Goal: Task Accomplishment & Management: Complete application form

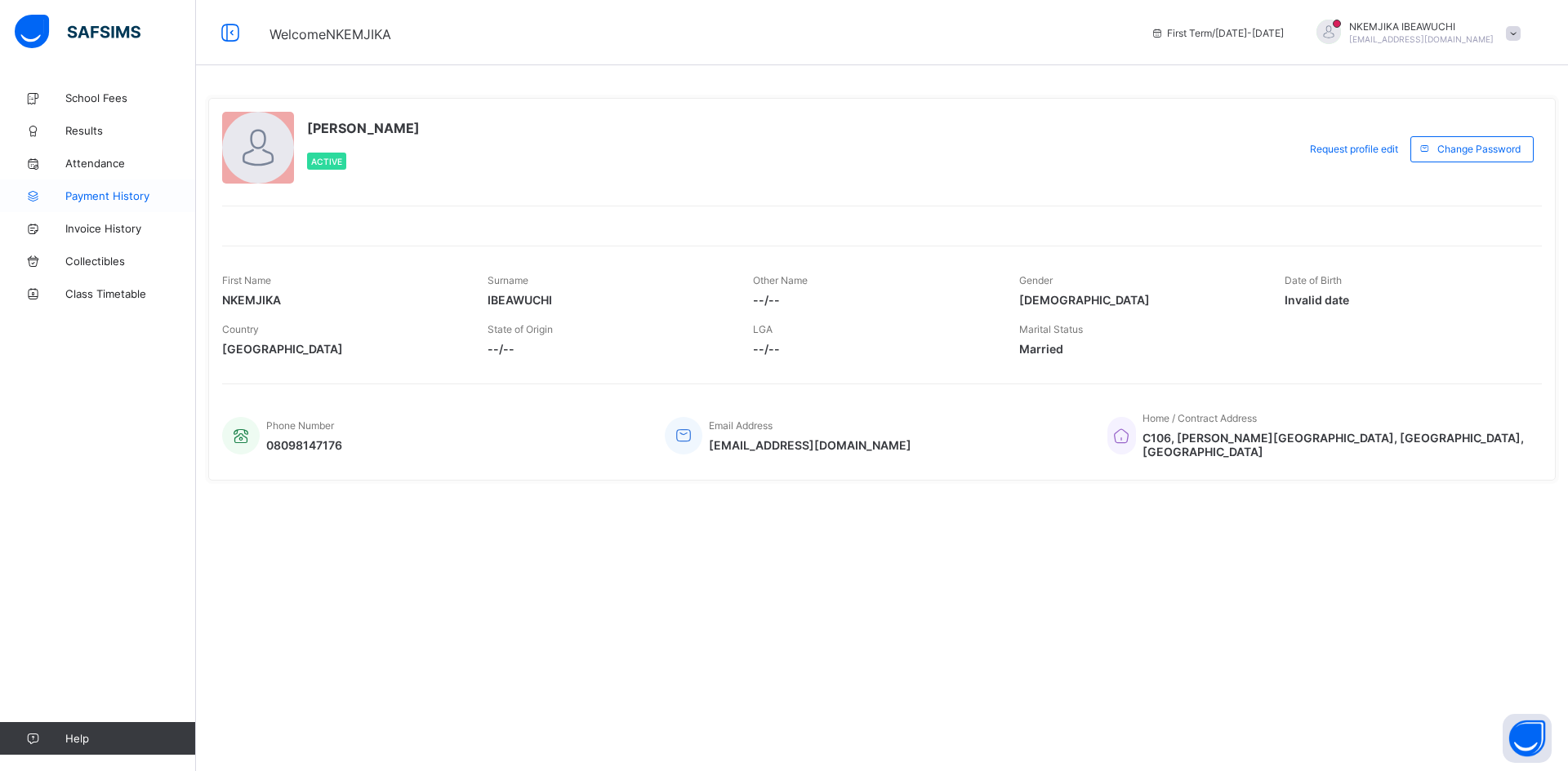
click at [88, 195] on span "Payment History" at bounding box center [131, 195] width 131 height 13
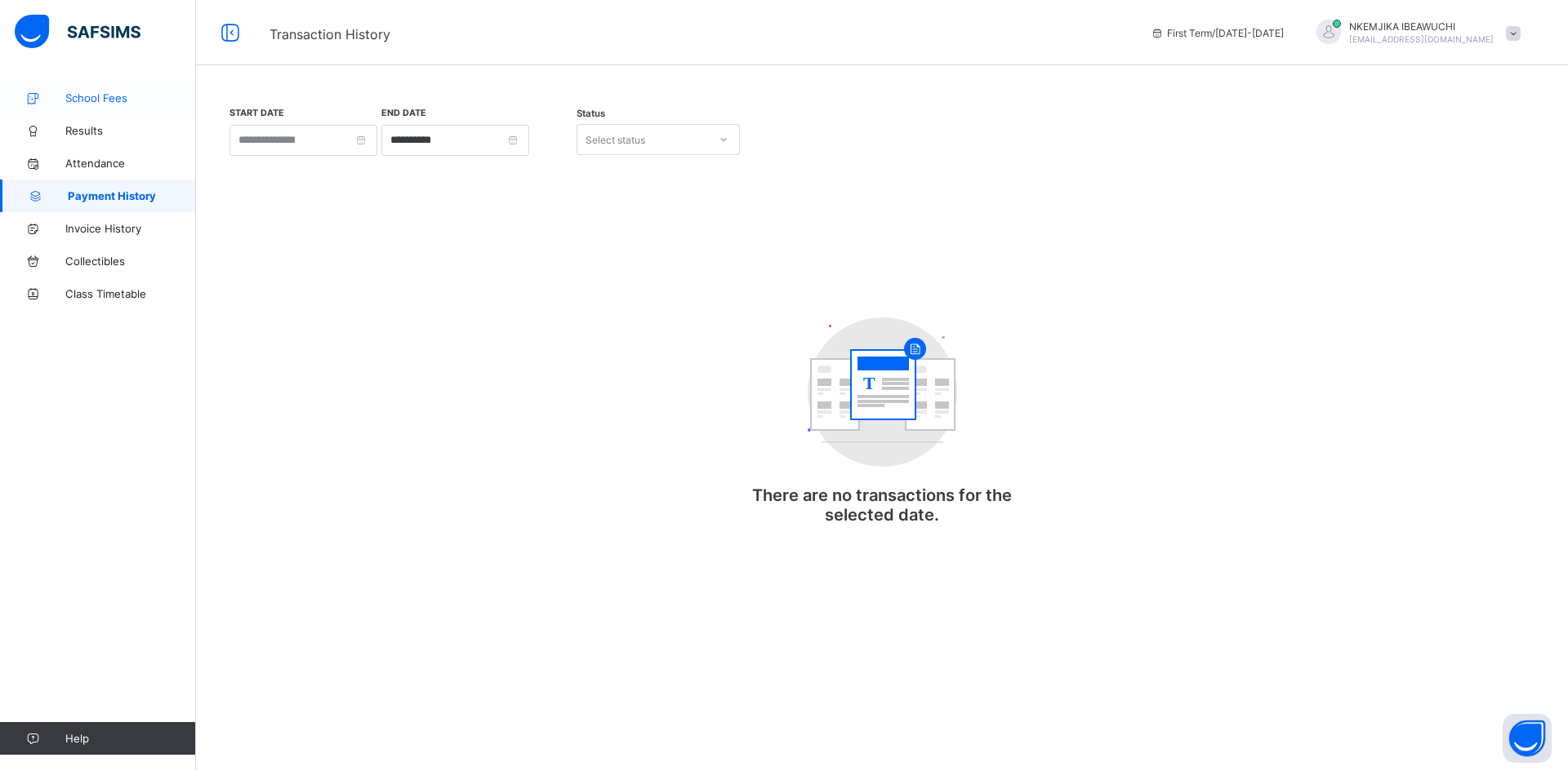
click at [91, 98] on span "School Fees" at bounding box center [131, 98] width 131 height 13
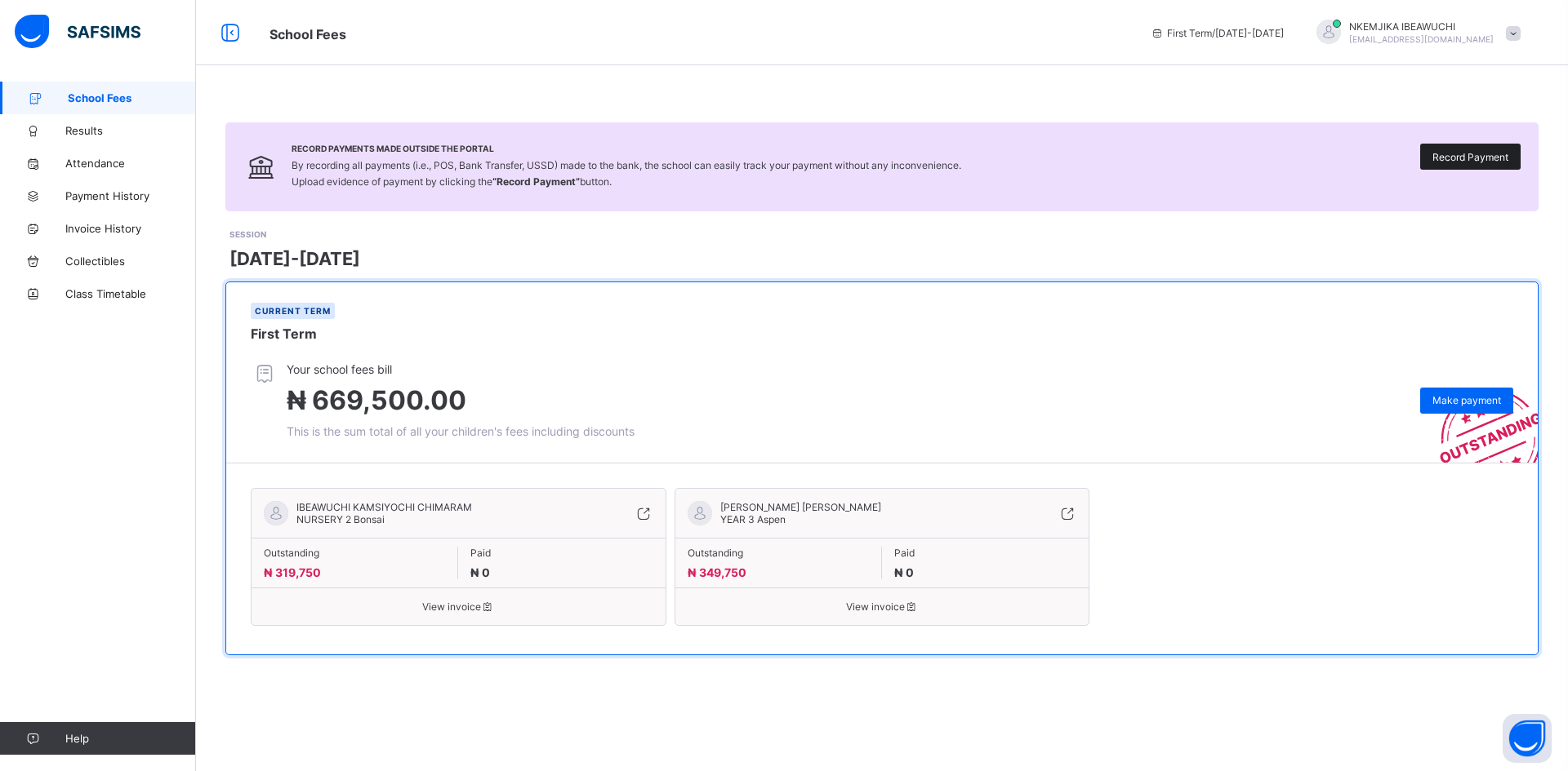
click at [1492, 152] on span "Record Payment" at bounding box center [1470, 157] width 76 height 12
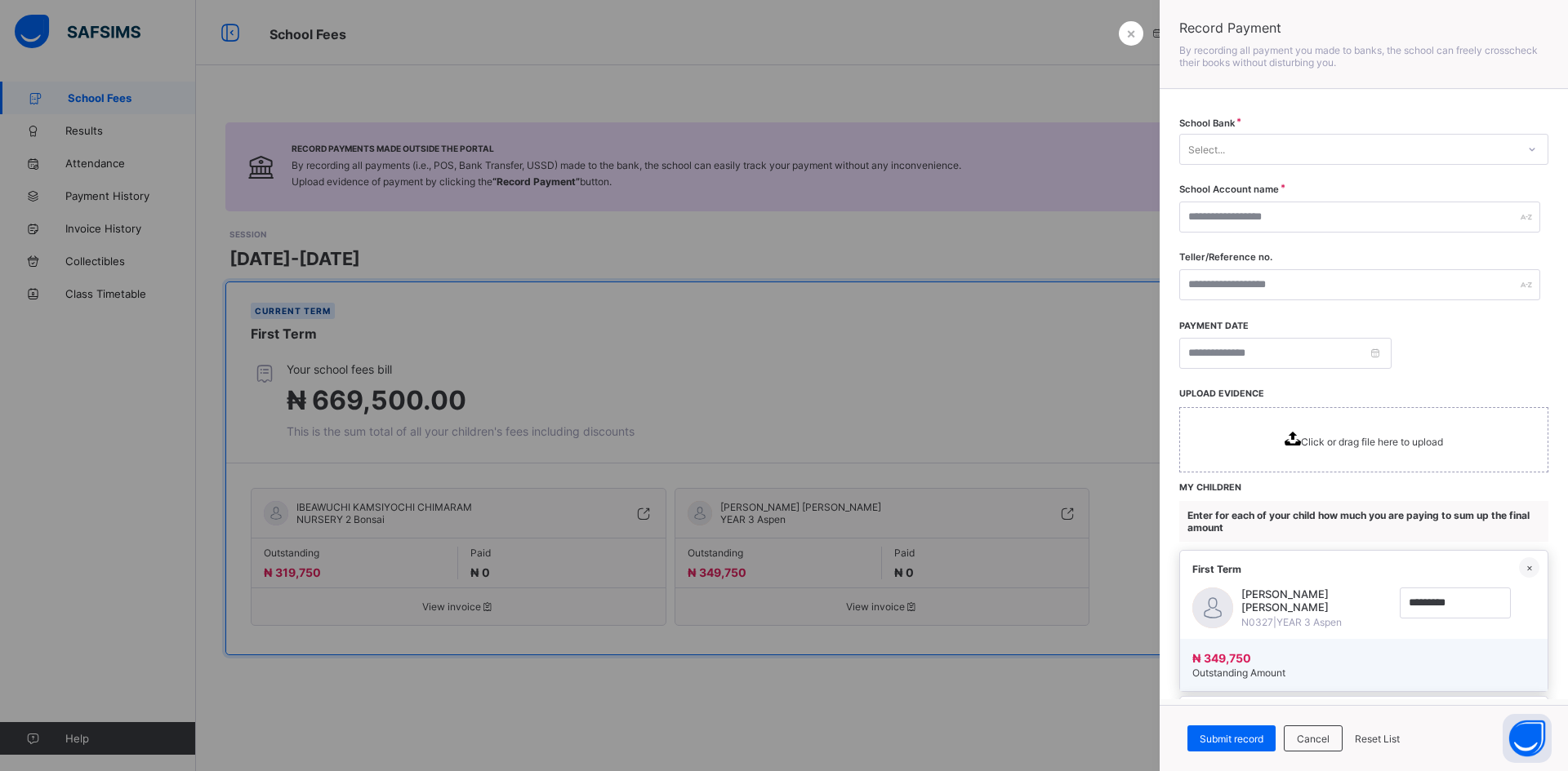
click at [1261, 152] on div "Select..." at bounding box center [1348, 149] width 336 height 23
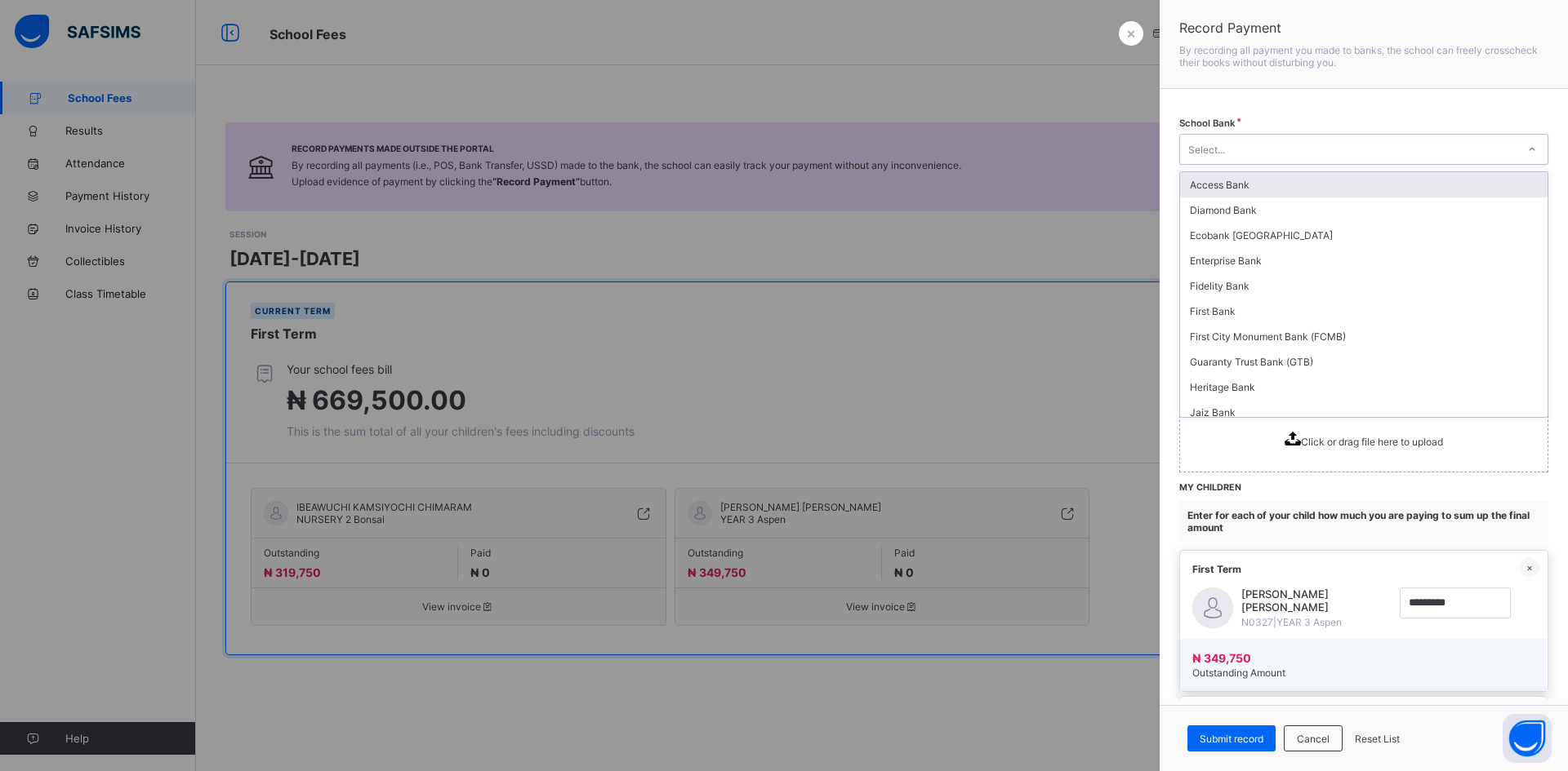
click at [1294, 148] on div "Select..." at bounding box center [1348, 149] width 336 height 23
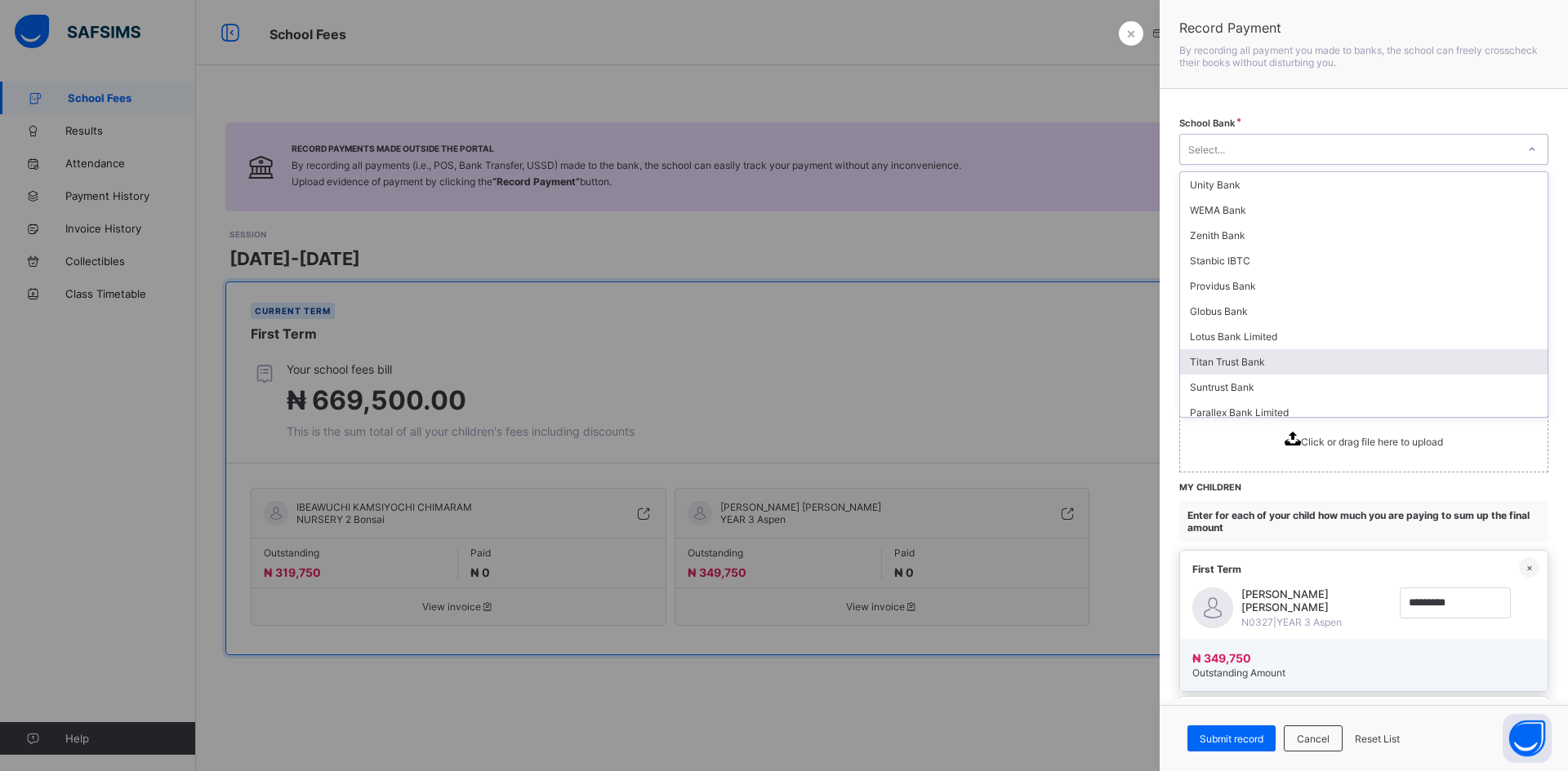
scroll to position [427, 0]
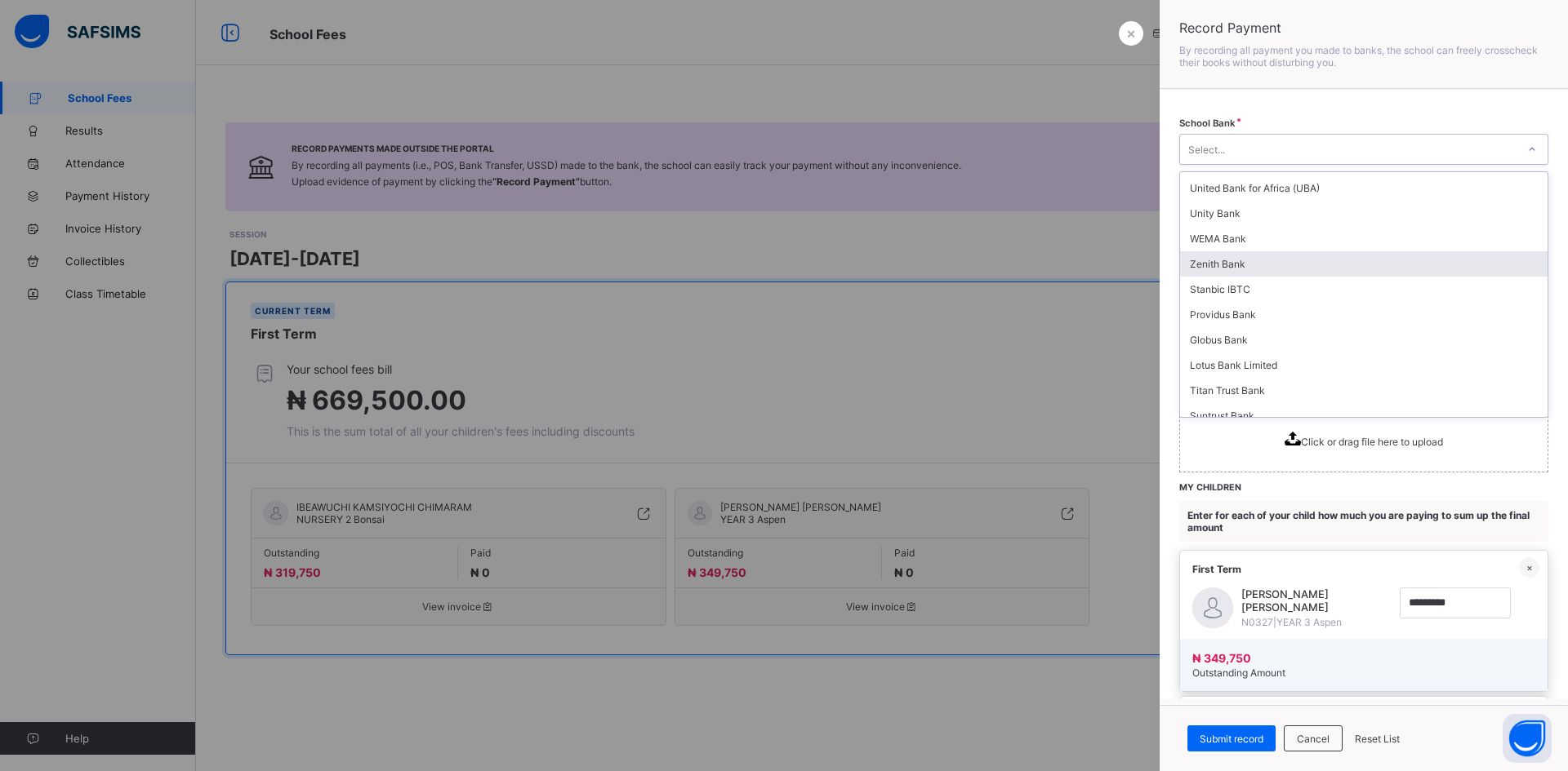
click at [1217, 266] on div "Zenith Bank" at bounding box center [1364, 264] width 368 height 25
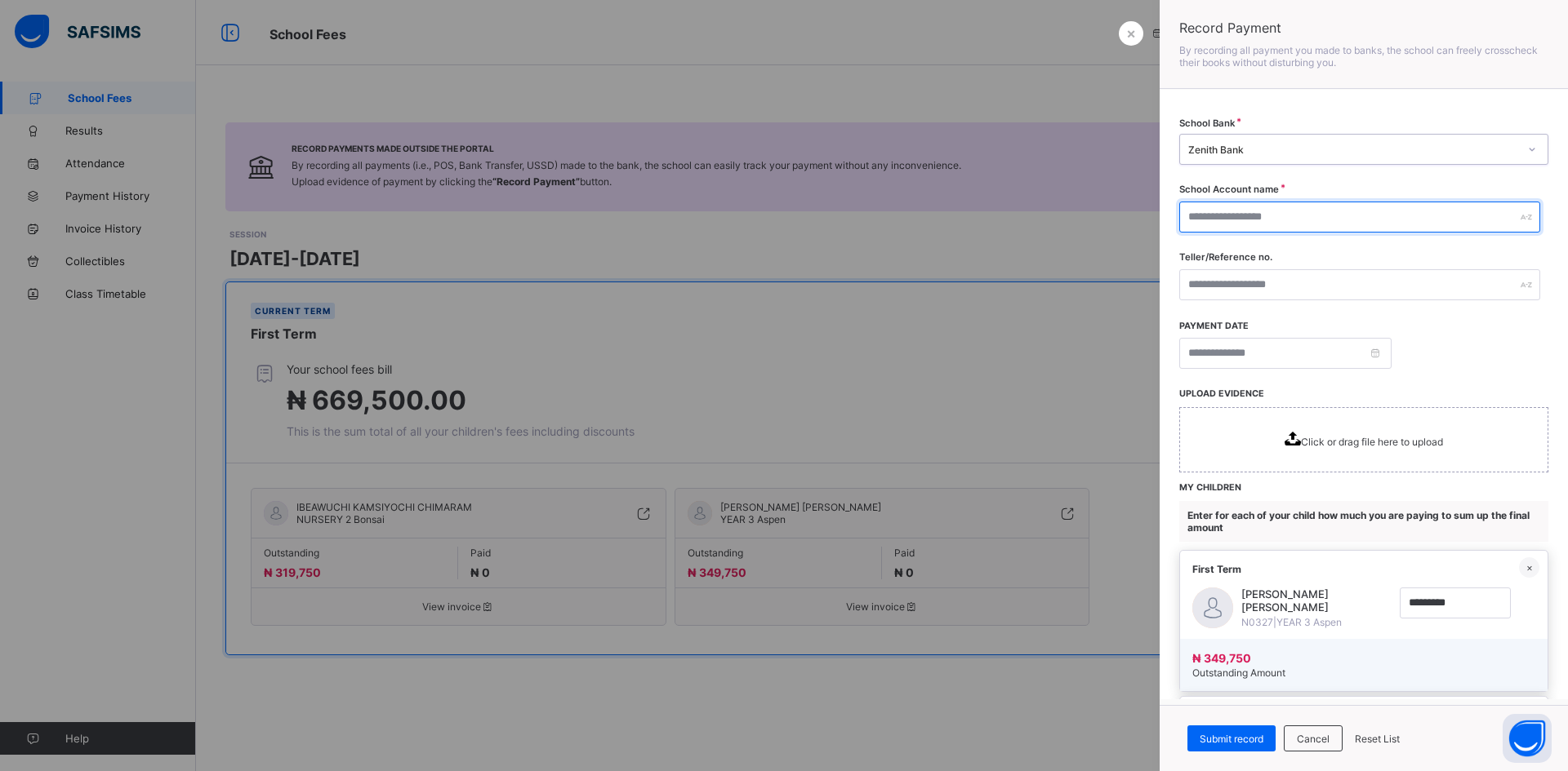
click at [1257, 217] on input "text" at bounding box center [1360, 217] width 361 height 31
click at [1428, 217] on input "text" at bounding box center [1360, 217] width 361 height 31
click at [1267, 213] on input "text" at bounding box center [1360, 217] width 361 height 31
paste input "**********"
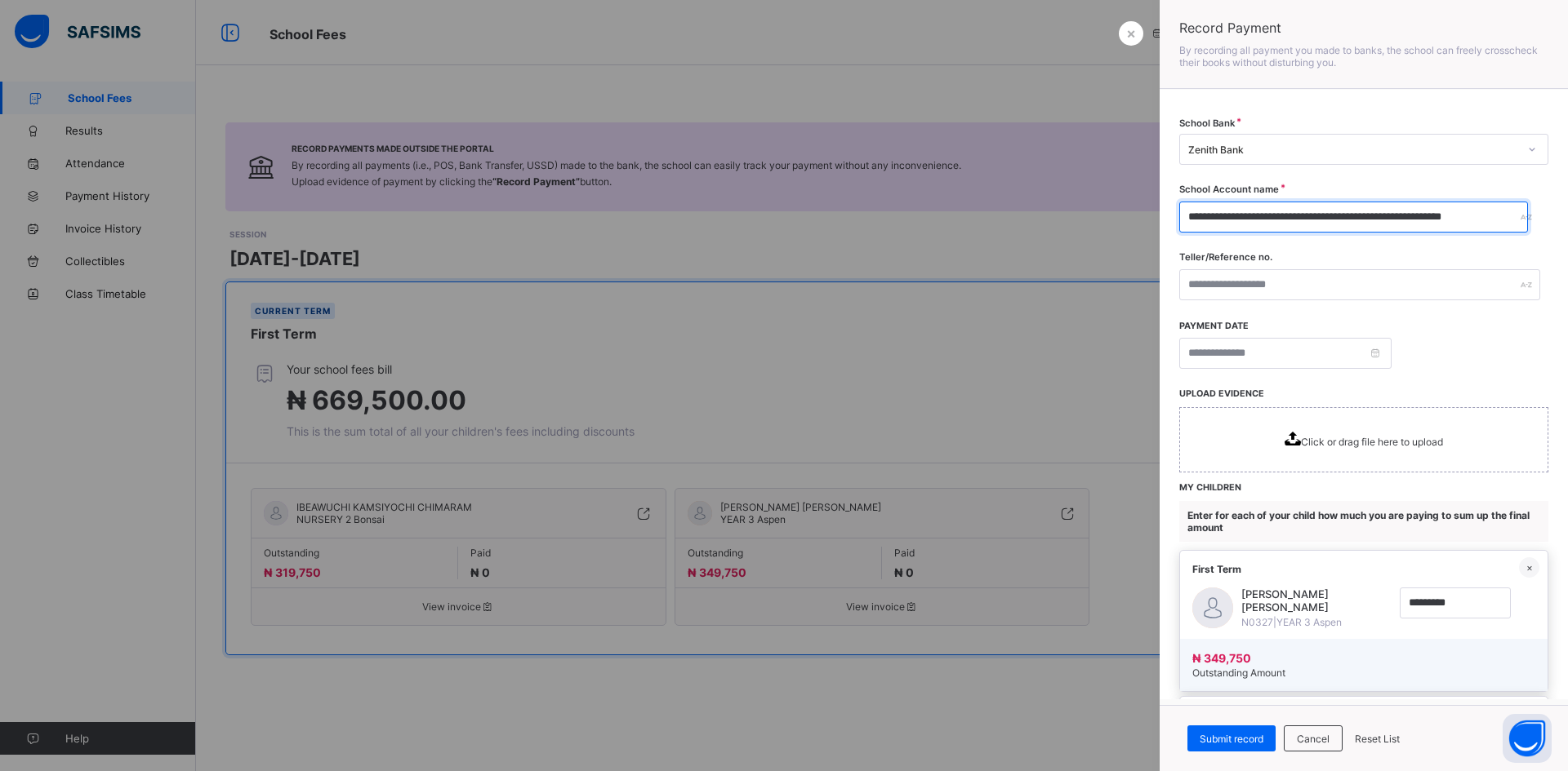
type input "**********"
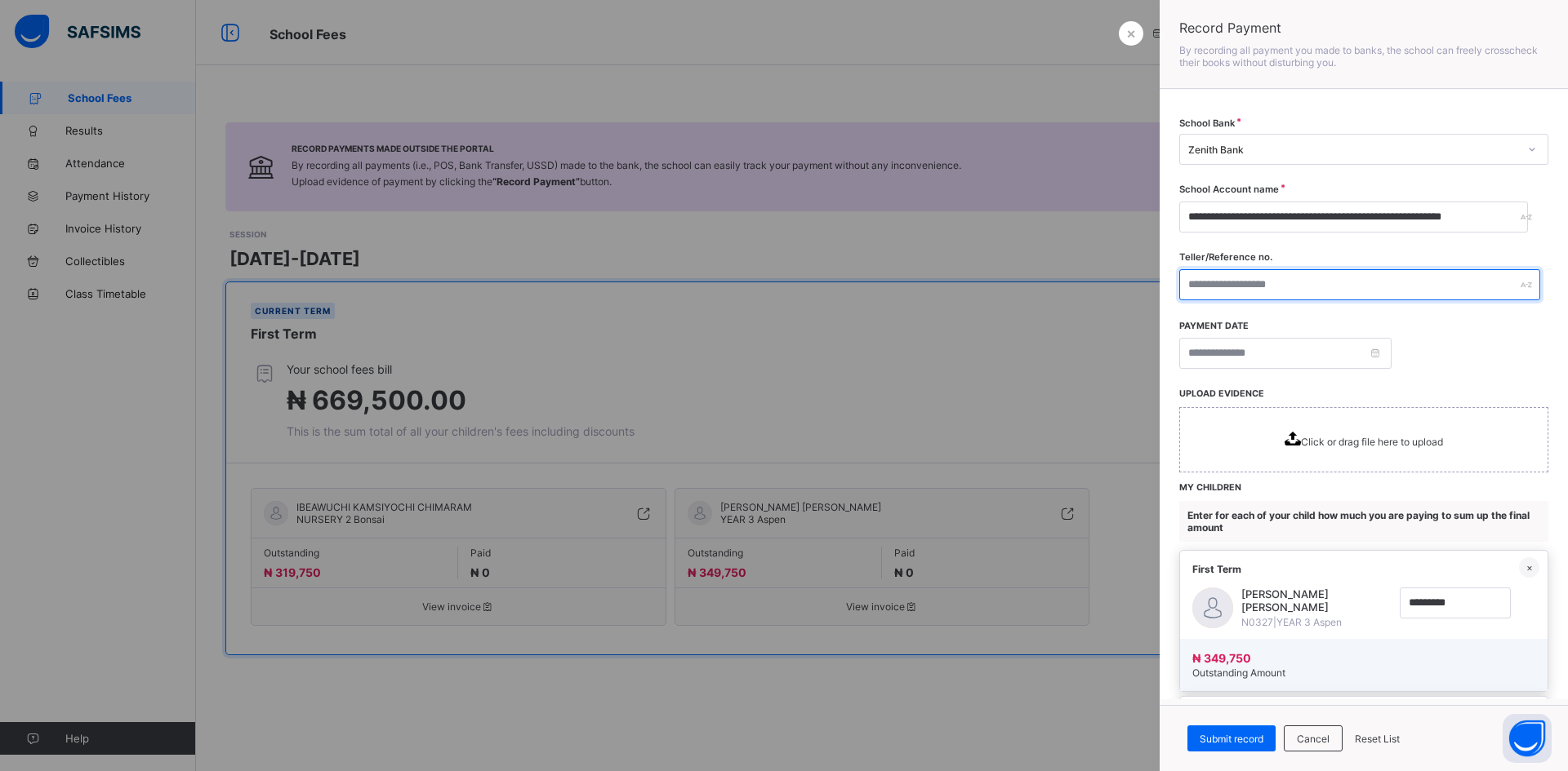
click at [1259, 286] on input "text" at bounding box center [1360, 285] width 361 height 31
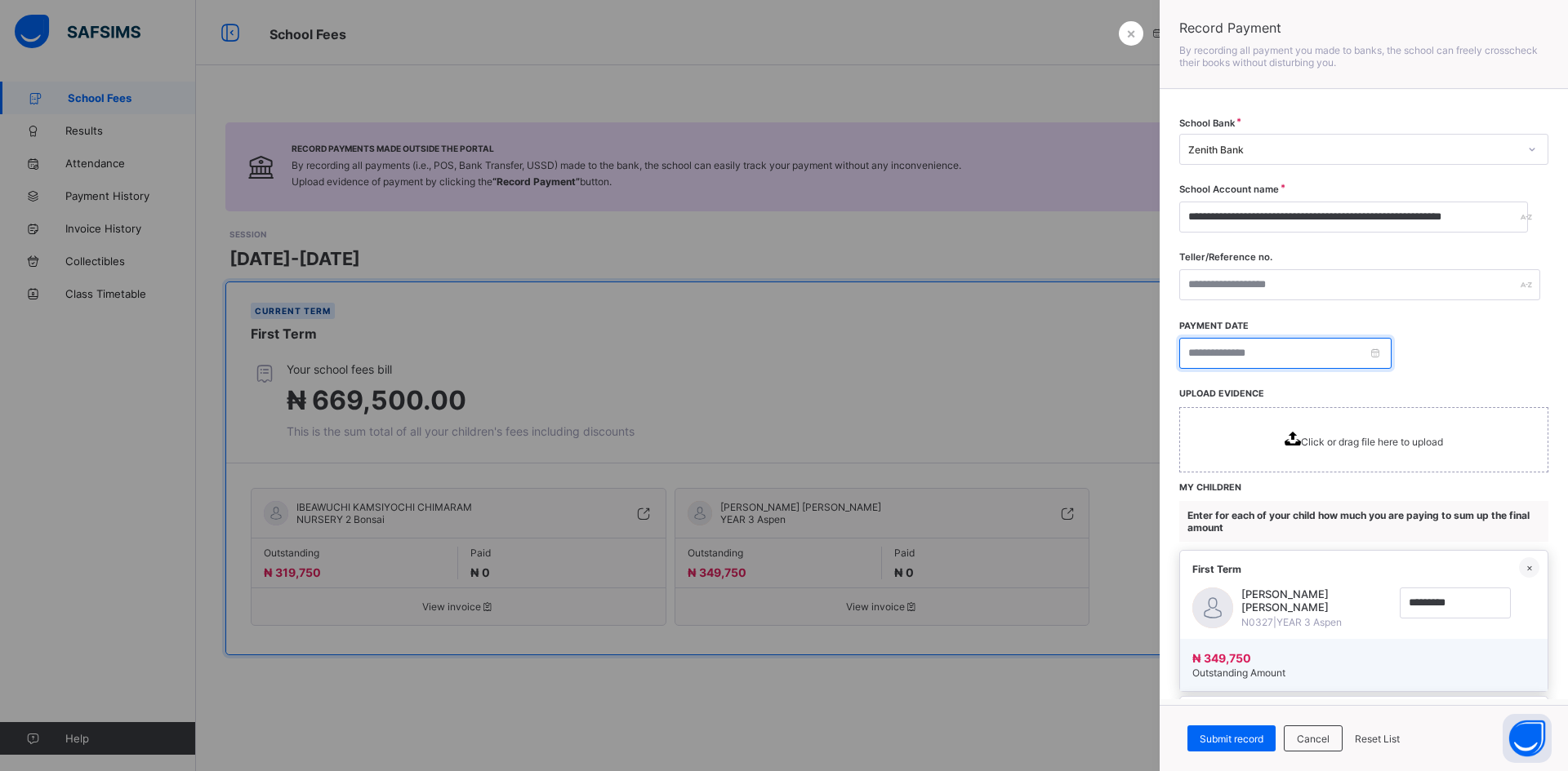
click at [1269, 353] on input at bounding box center [1286, 354] width 213 height 31
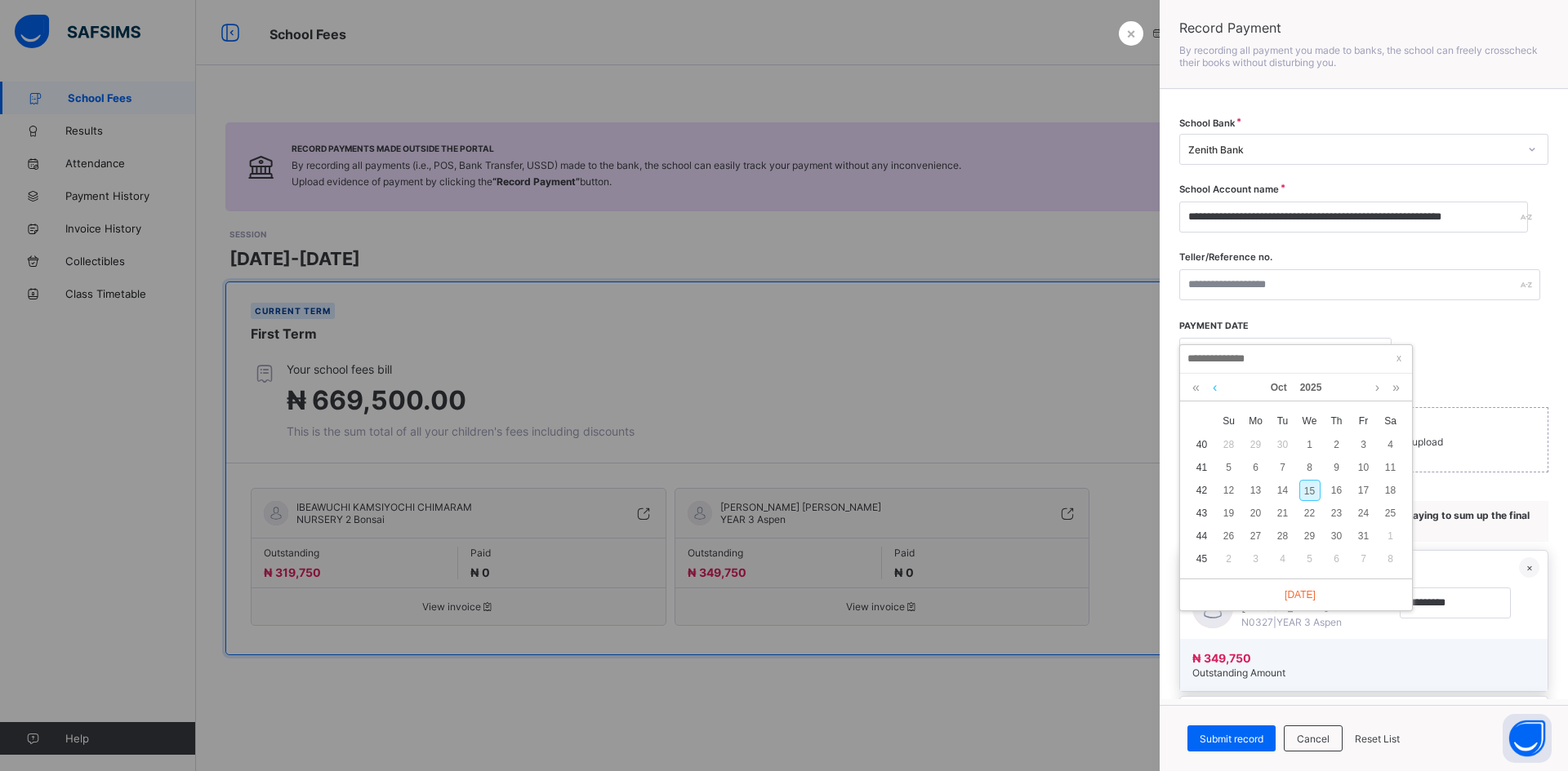
click at [1212, 385] on link at bounding box center [1214, 388] width 12 height 28
click at [1363, 467] on div "12" at bounding box center [1363, 468] width 21 height 21
type input "**********"
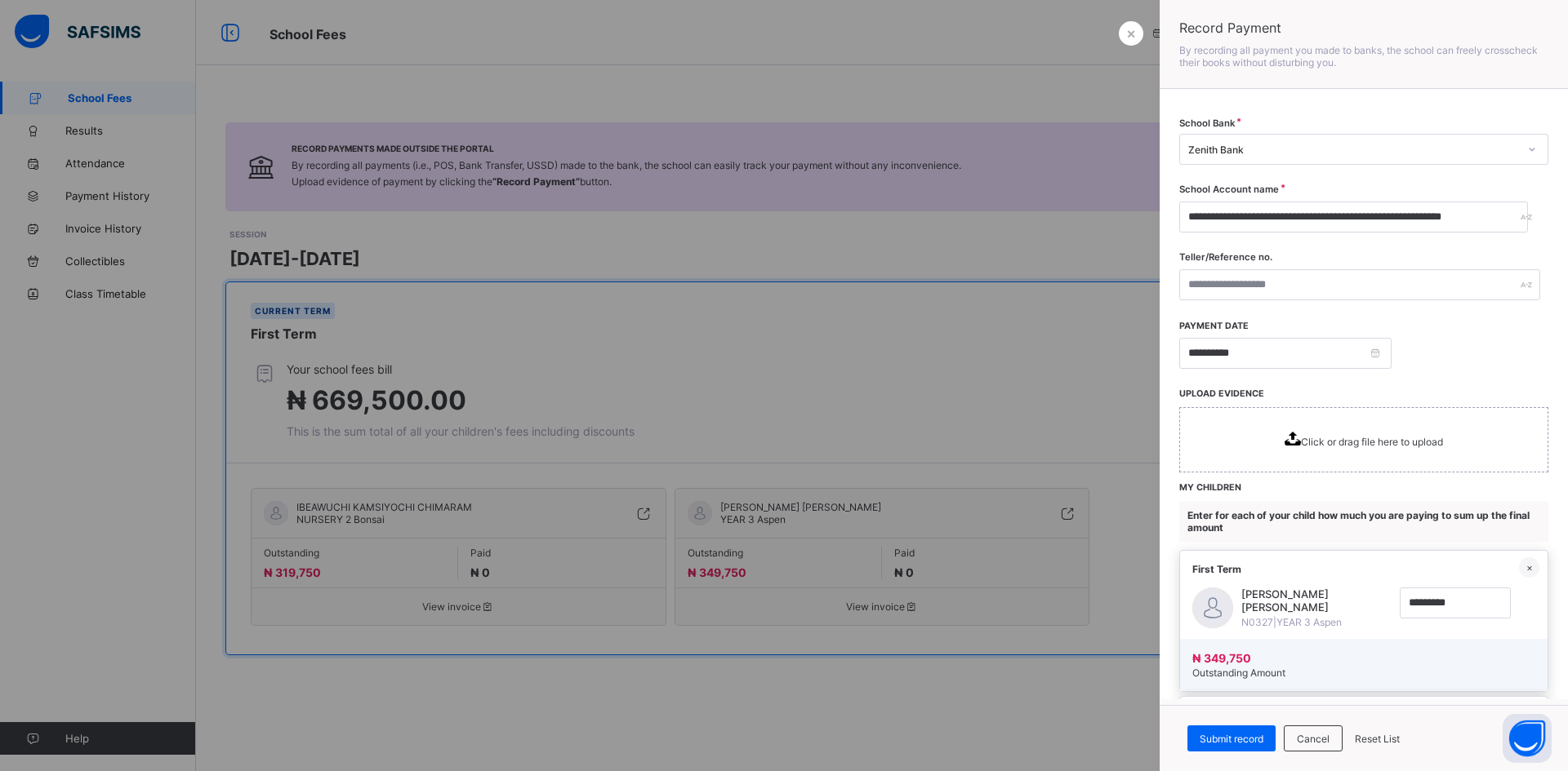
click at [1300, 438] on span "Click or drag file here to upload" at bounding box center [1371, 442] width 142 height 12
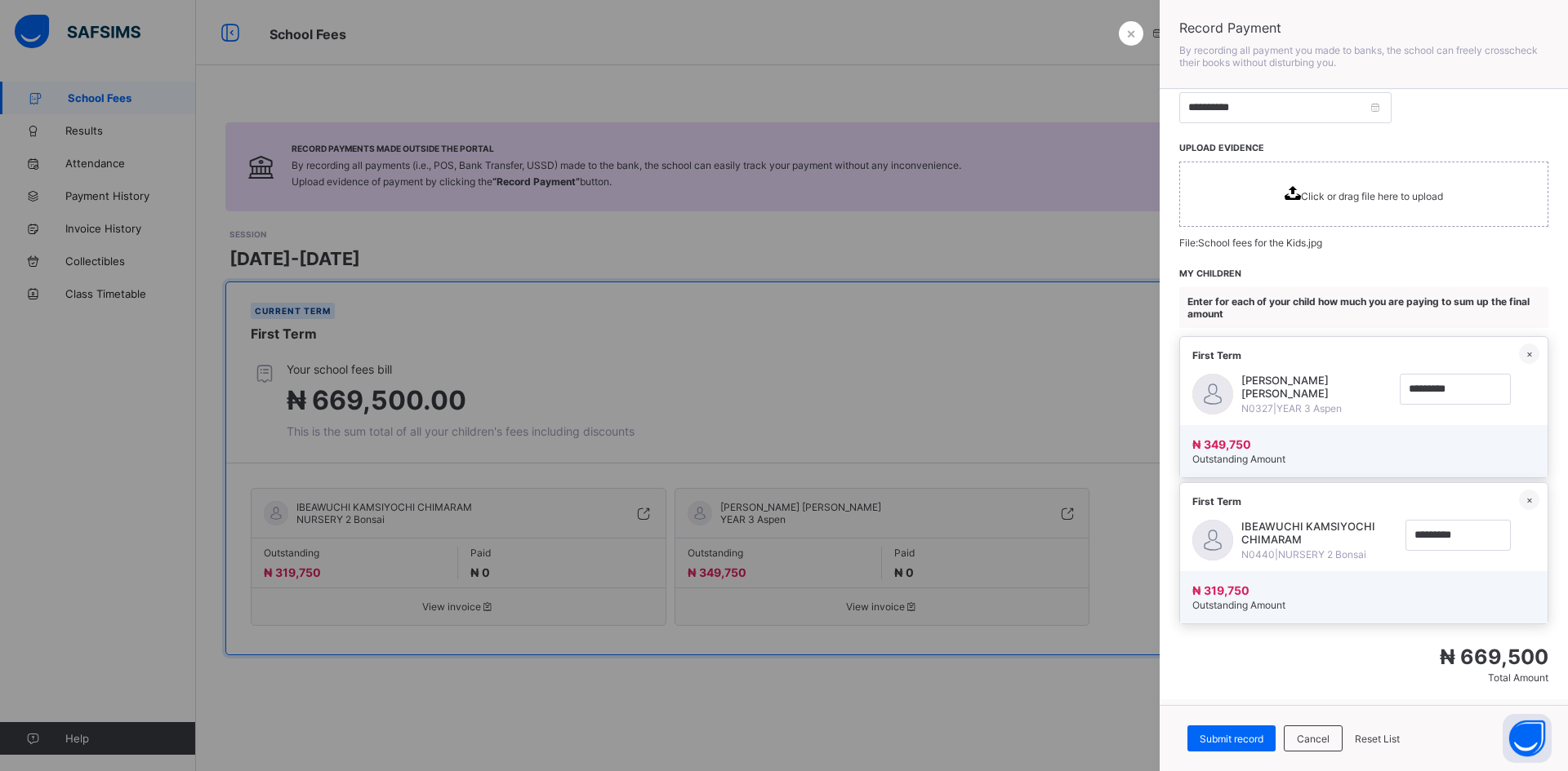
scroll to position [268, 0]
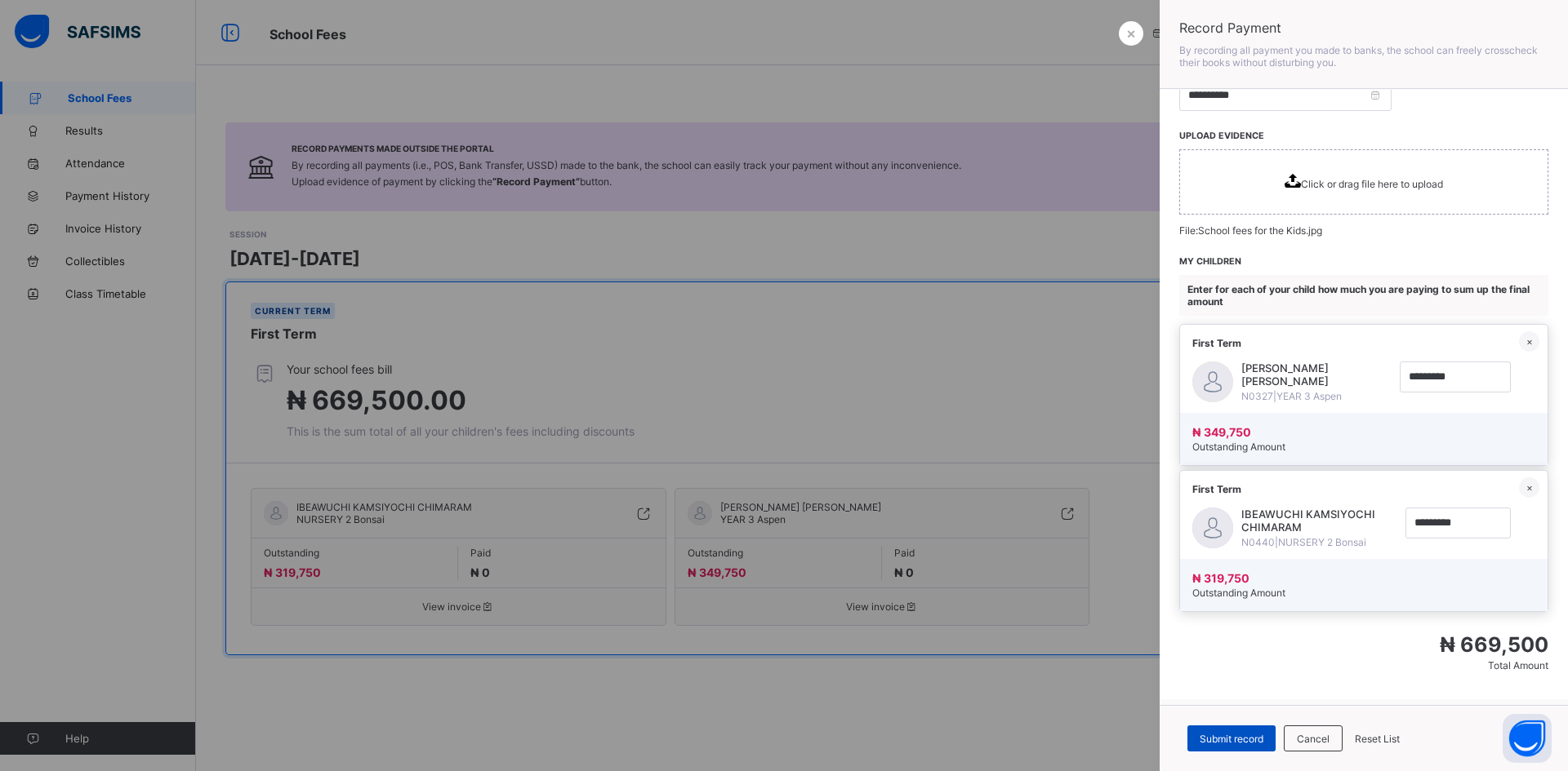
click at [1232, 733] on span "Submit record" at bounding box center [1231, 739] width 64 height 12
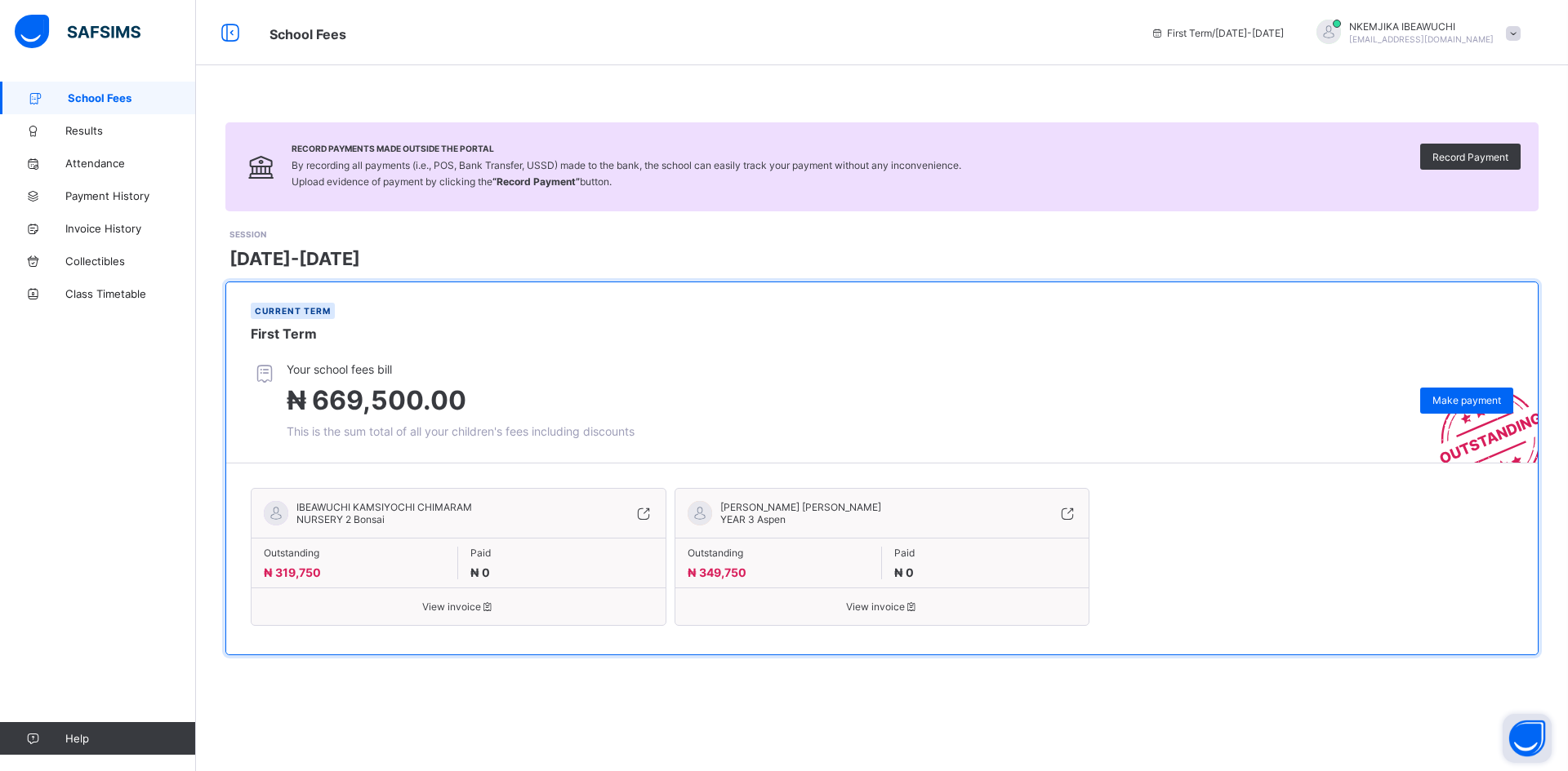
click at [1520, 734] on button "Open asap" at bounding box center [1527, 739] width 49 height 49
click at [78, 131] on span "Results" at bounding box center [131, 130] width 131 height 13
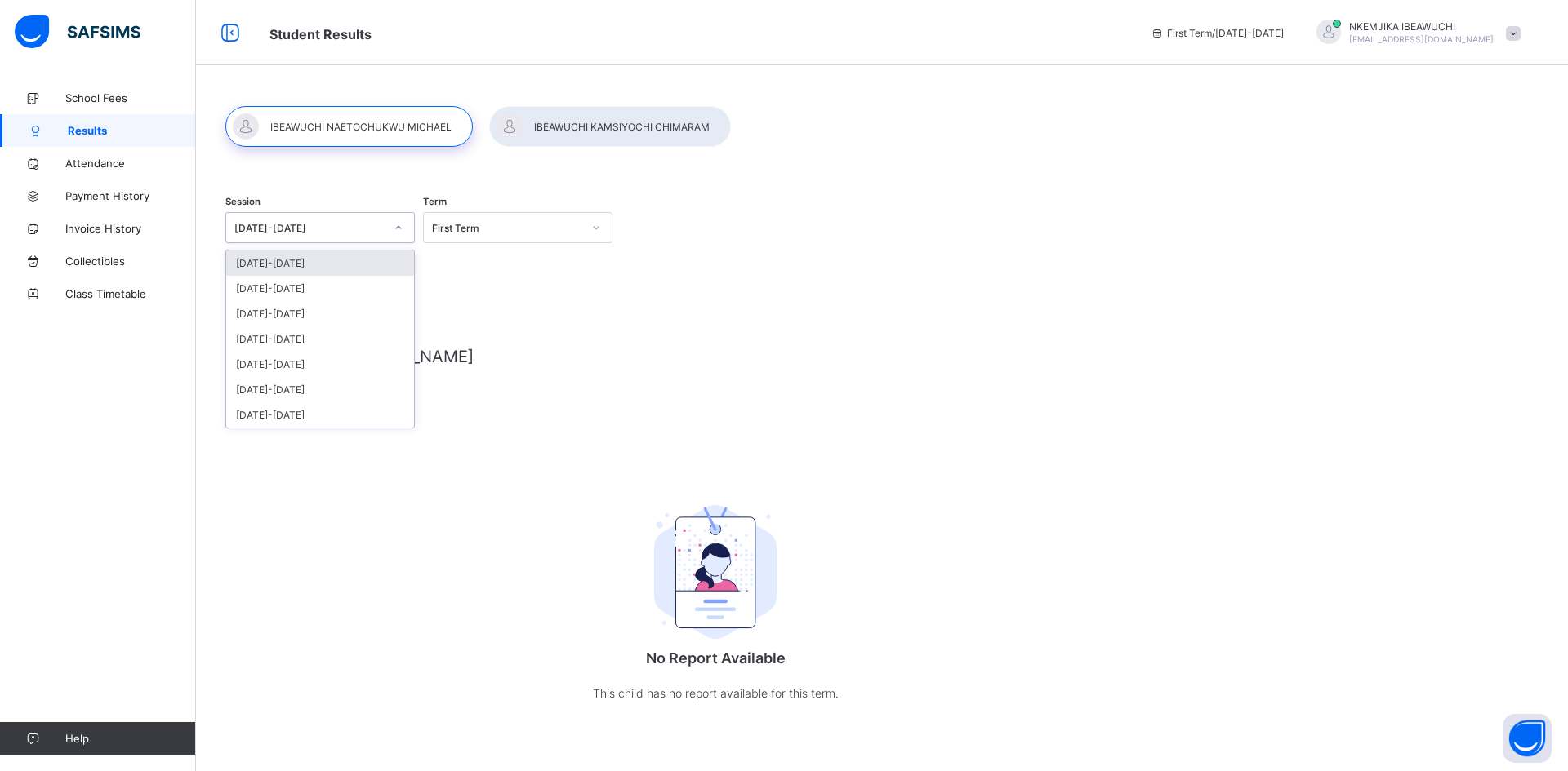
click at [397, 227] on icon at bounding box center [398, 227] width 10 height 17
click at [397, 227] on icon at bounding box center [398, 227] width 6 height 3
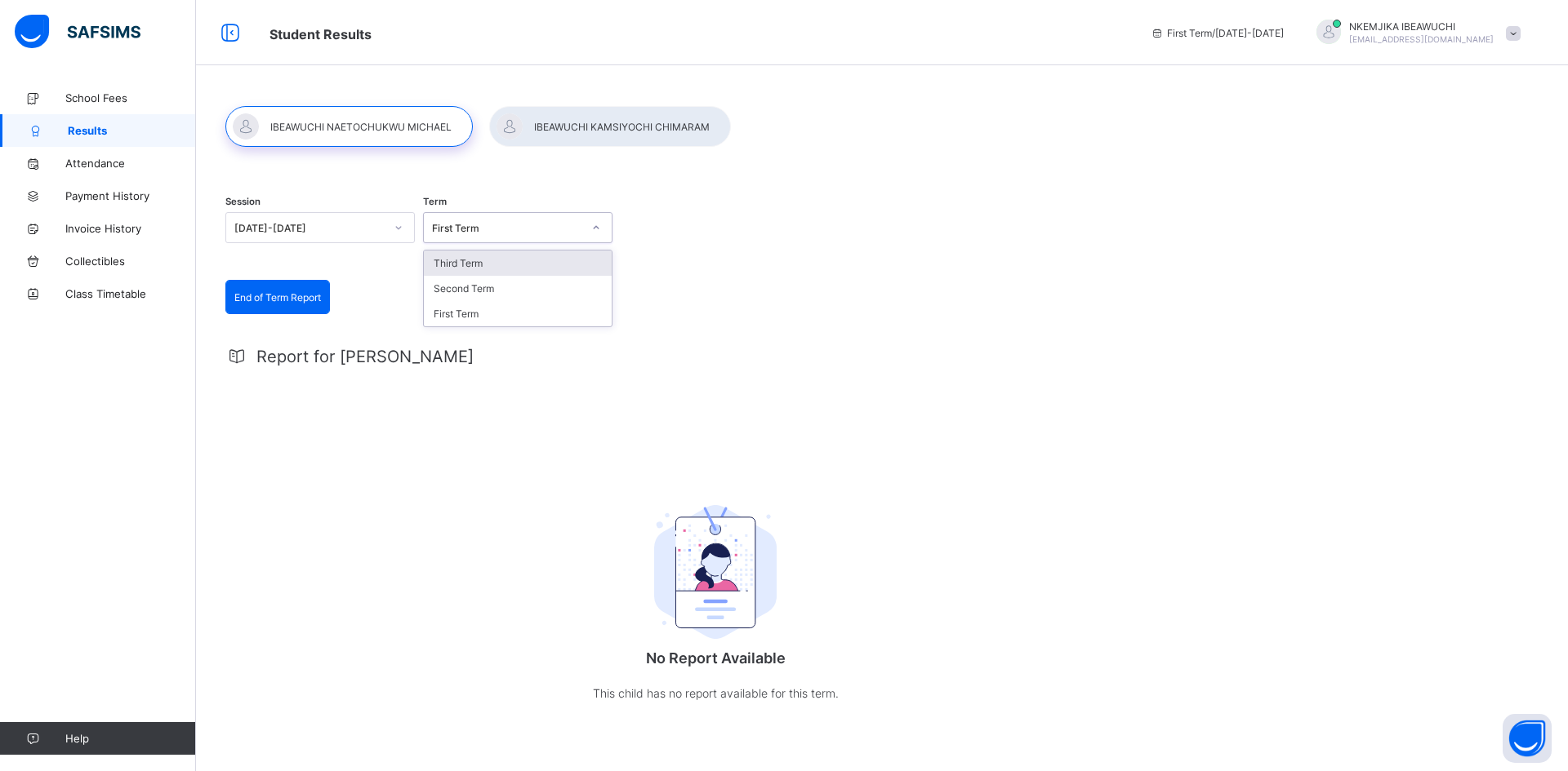
click at [597, 223] on icon at bounding box center [595, 227] width 10 height 17
click at [515, 262] on div "Third Term" at bounding box center [517, 263] width 187 height 25
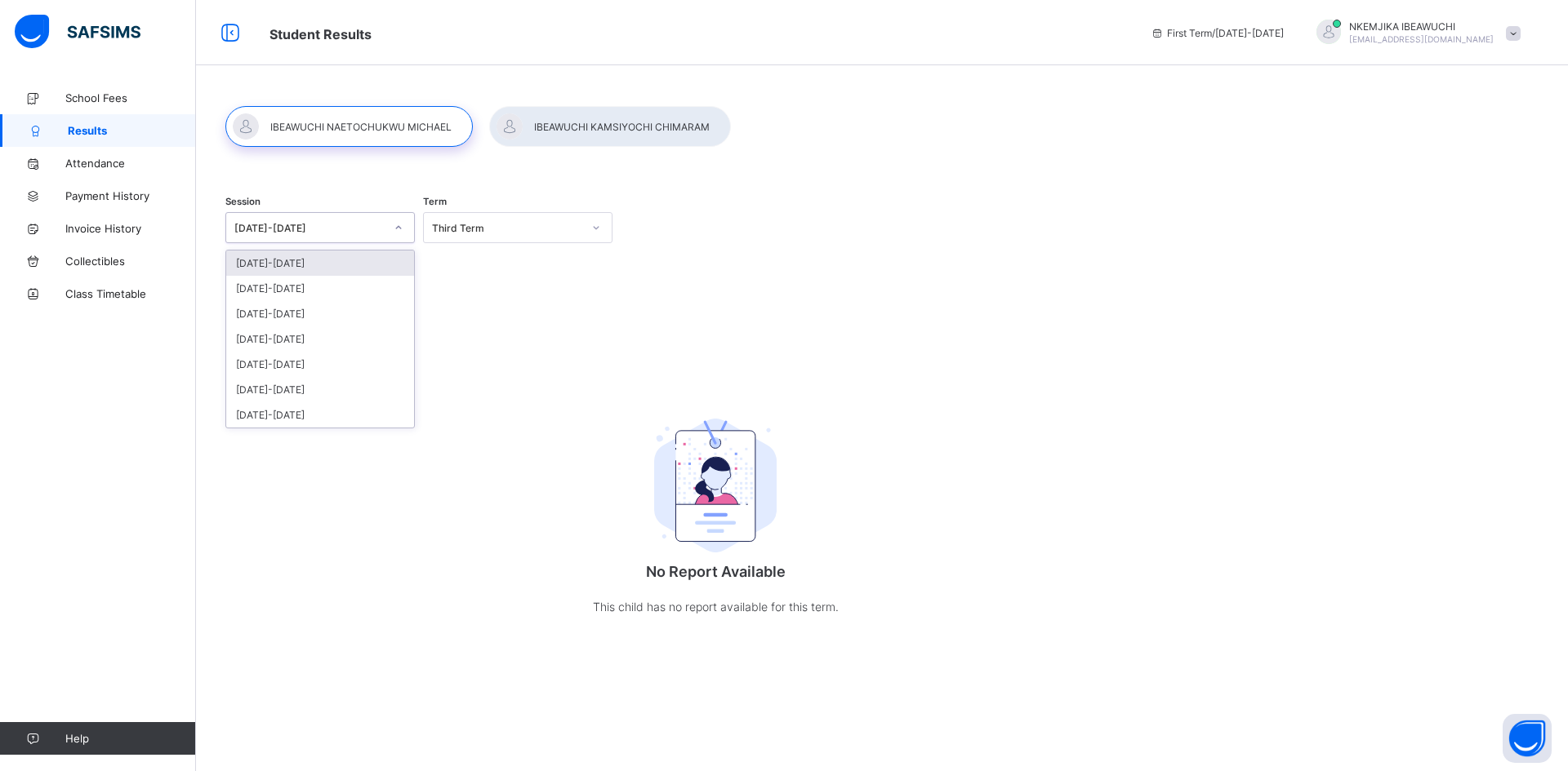
click at [396, 229] on icon at bounding box center [398, 227] width 10 height 17
click at [333, 288] on div "[DATE]-[DATE]" at bounding box center [319, 288] width 187 height 25
click at [396, 227] on icon at bounding box center [398, 227] width 10 height 17
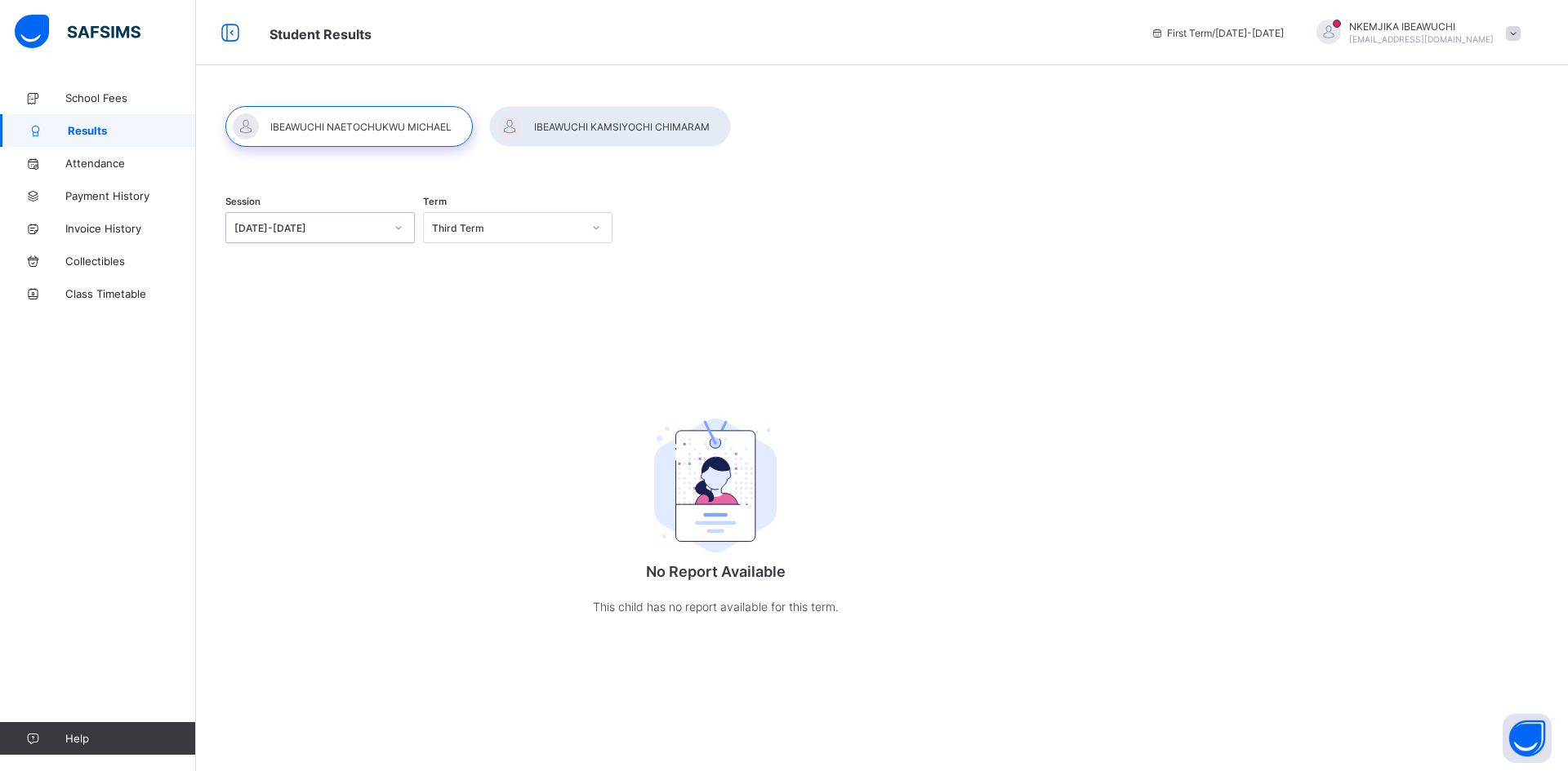
click at [513, 233] on div "Third Term" at bounding box center [507, 228] width 150 height 12
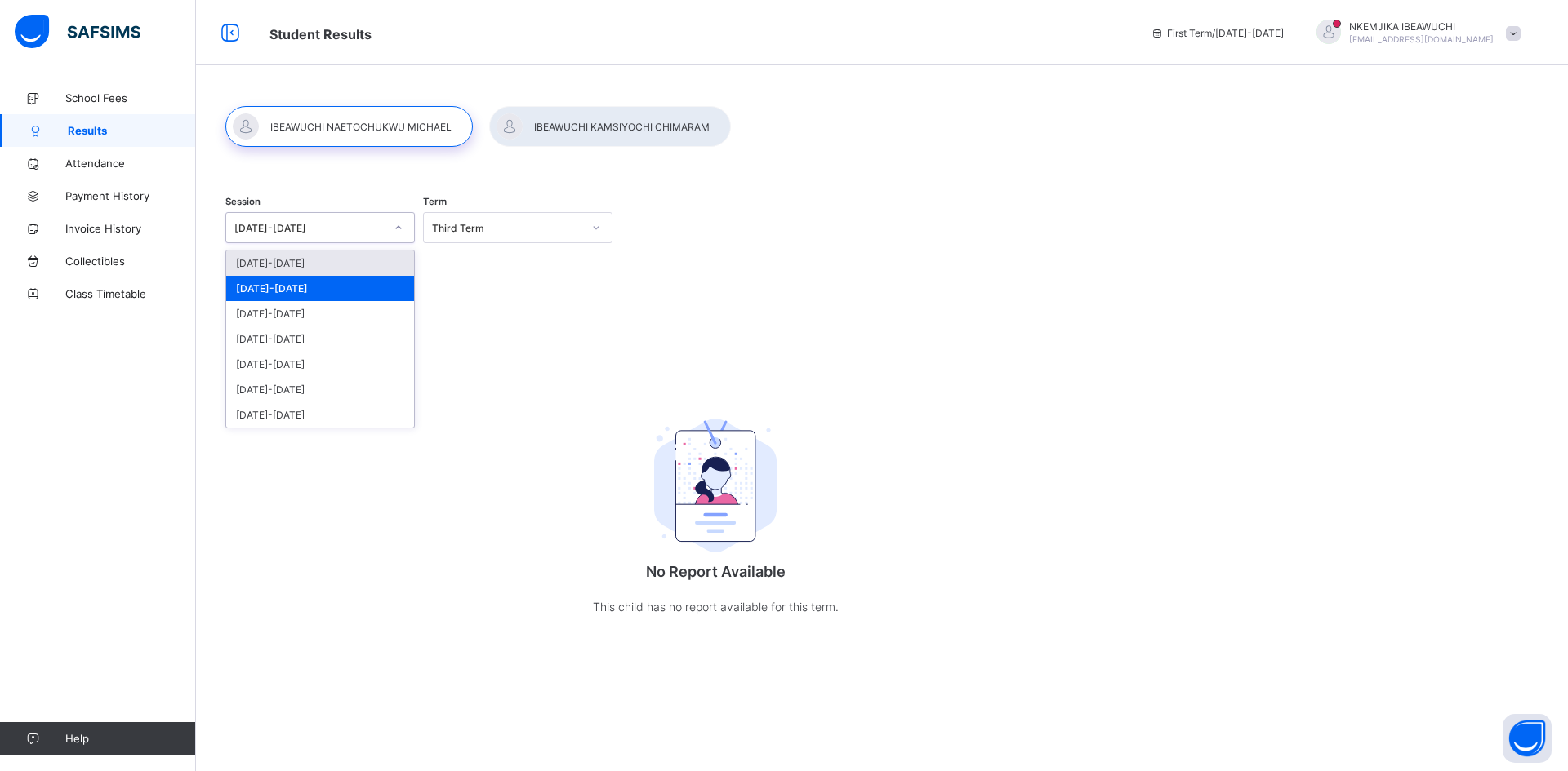
click at [397, 224] on icon at bounding box center [398, 227] width 10 height 17
click at [337, 264] on div "[DATE]-[DATE]" at bounding box center [319, 263] width 187 height 25
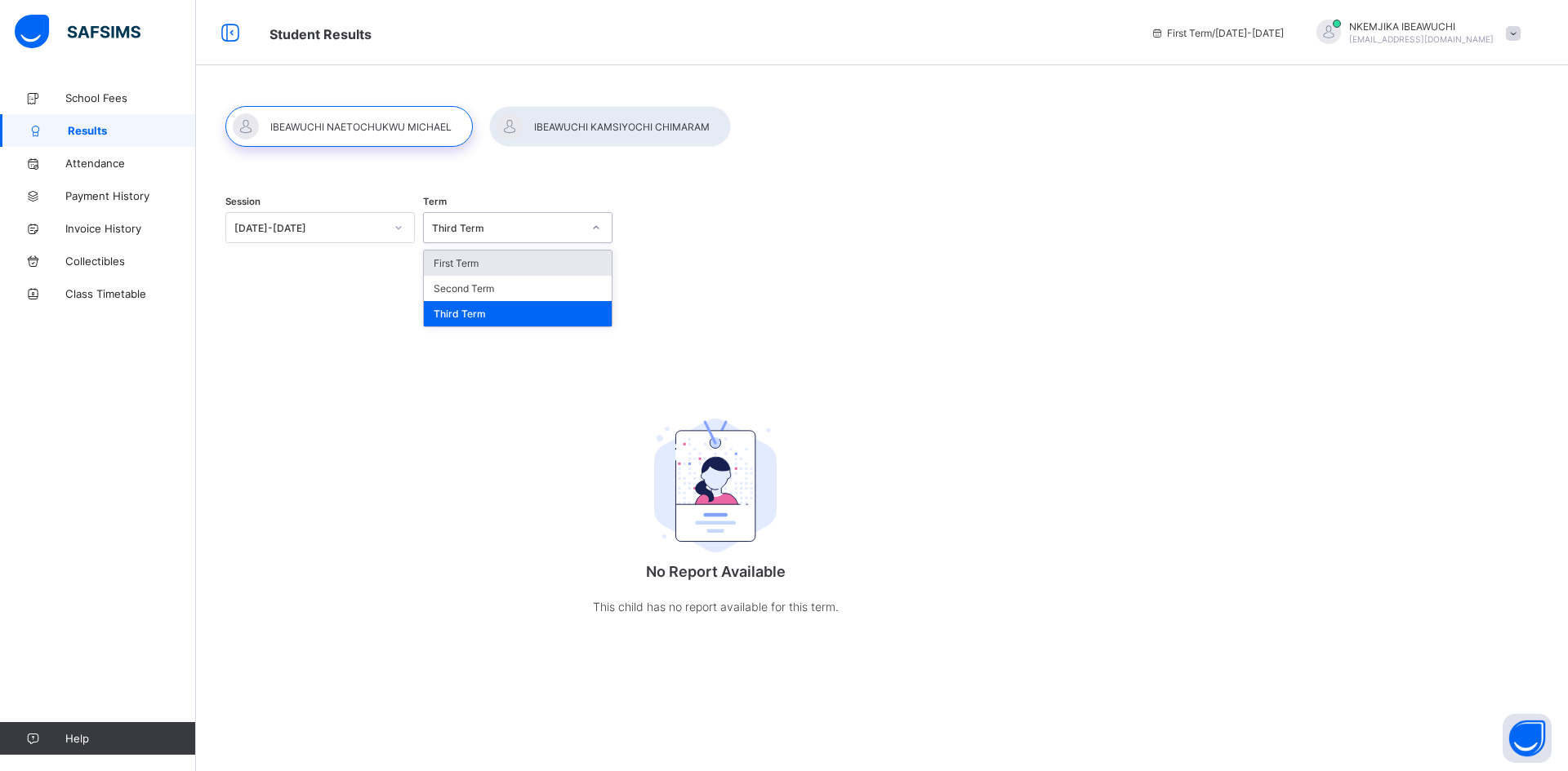
click at [598, 225] on icon at bounding box center [595, 227] width 10 height 17
click at [498, 261] on div "First Term" at bounding box center [517, 263] width 187 height 25
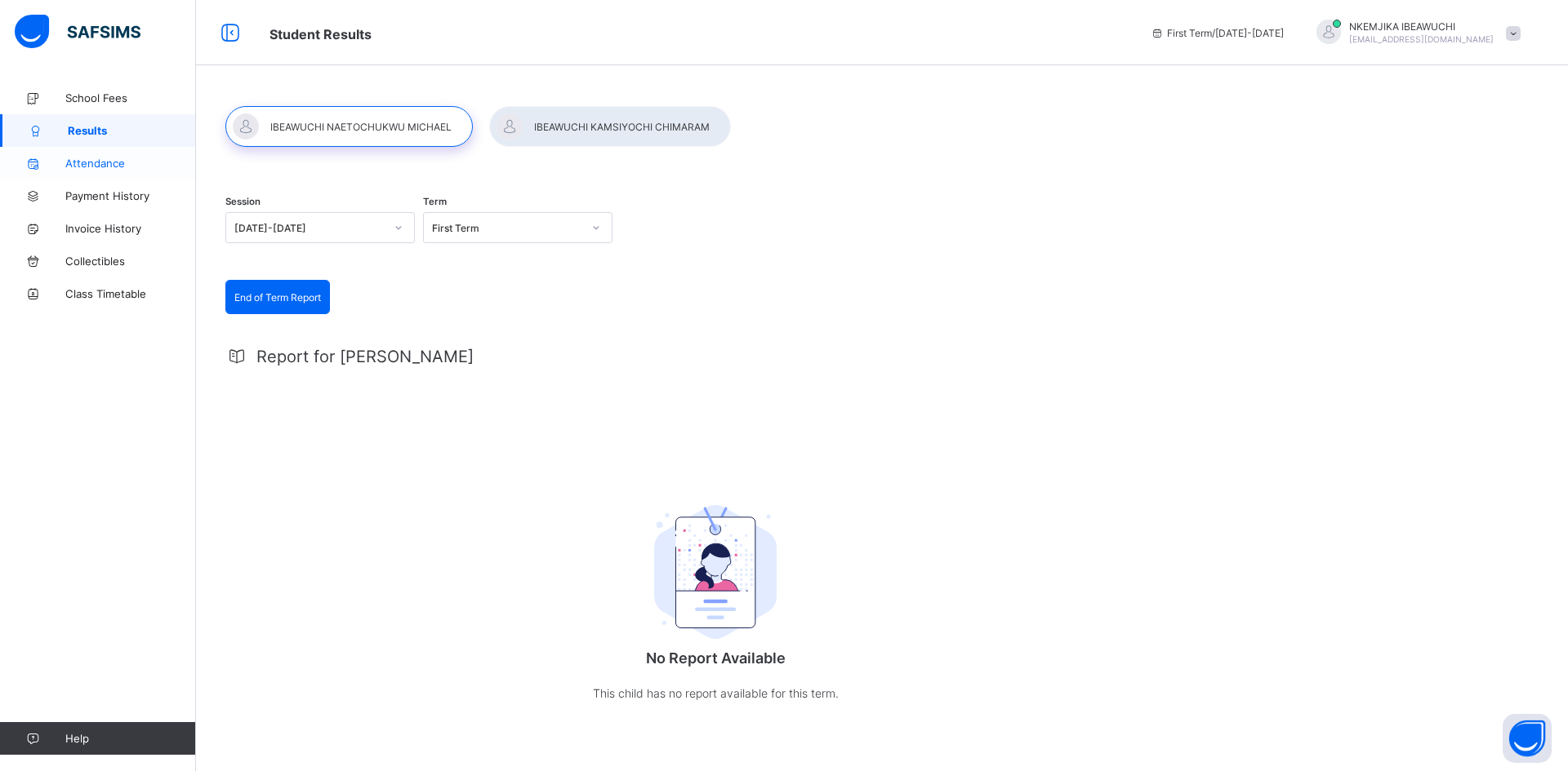
click at [102, 161] on span "Attendance" at bounding box center [131, 163] width 131 height 13
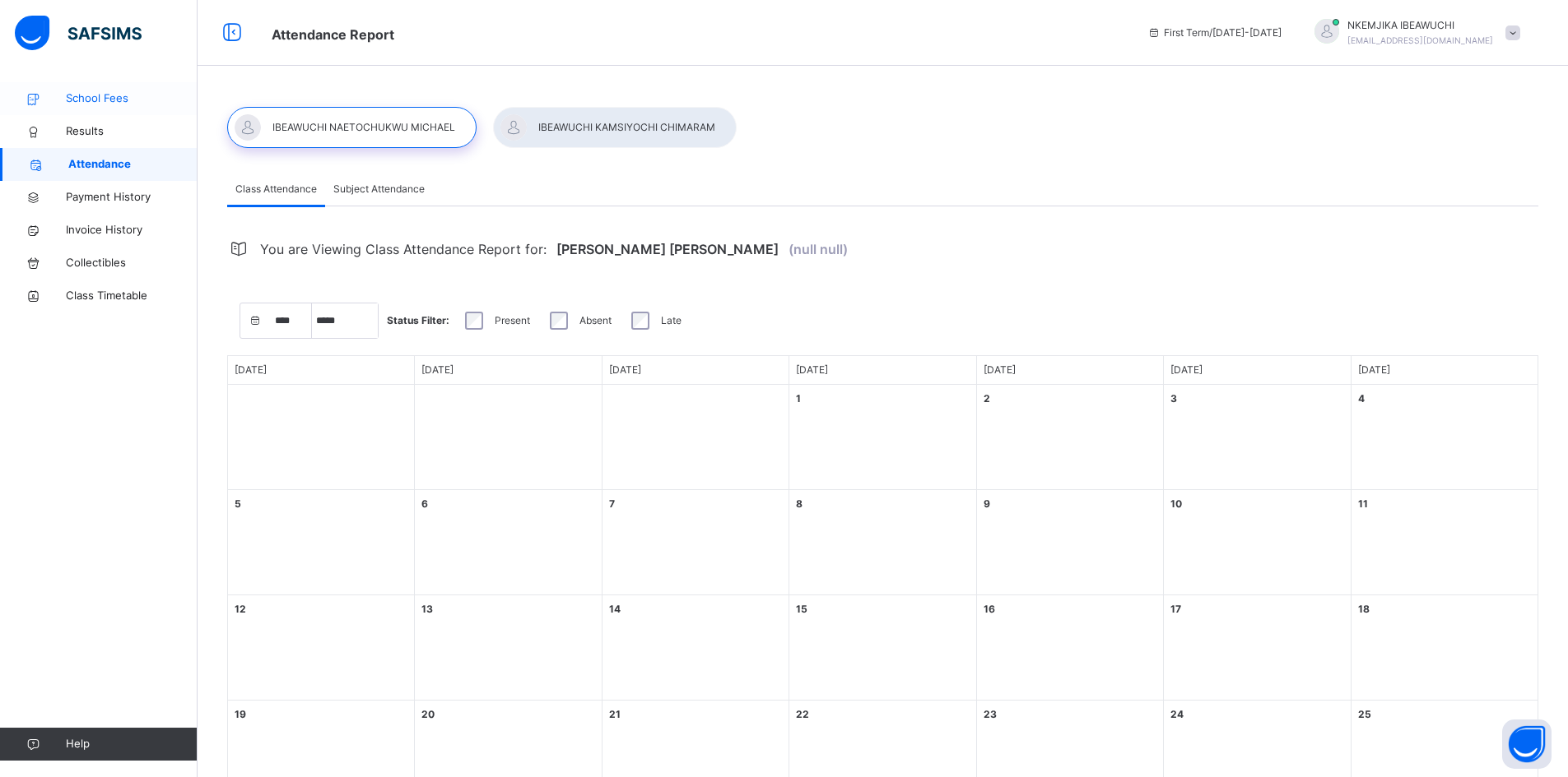
click at [83, 99] on span "School Fees" at bounding box center [132, 98] width 132 height 17
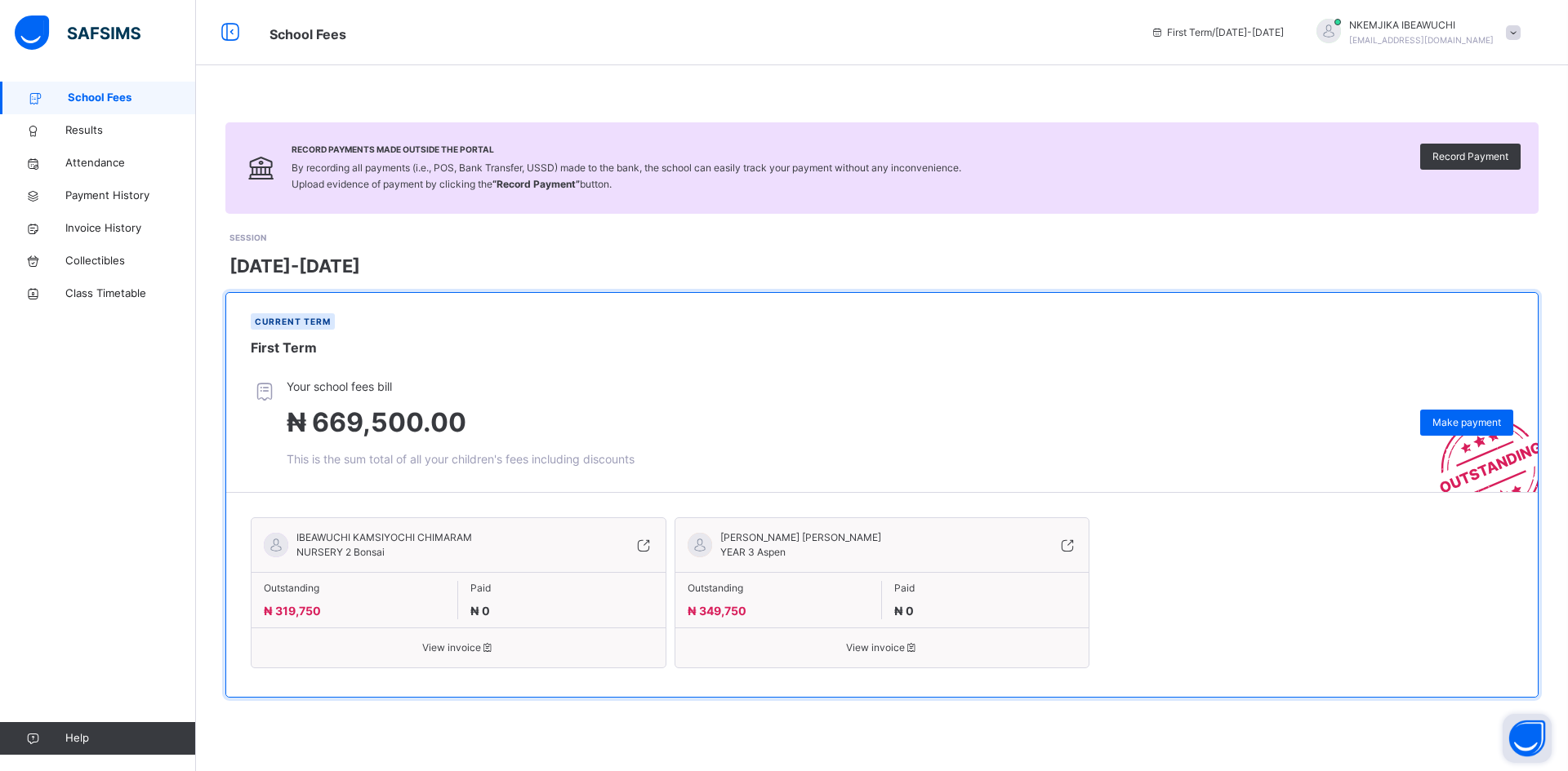
click at [1535, 739] on button "Open asap" at bounding box center [1527, 739] width 49 height 49
click at [1519, 733] on button "Open asap" at bounding box center [1527, 739] width 49 height 49
click at [1531, 735] on button "Open asap" at bounding box center [1527, 739] width 49 height 49
click at [1512, 32] on span at bounding box center [1512, 32] width 15 height 15
click at [1463, 136] on span "Profile" at bounding box center [1468, 137] width 108 height 22
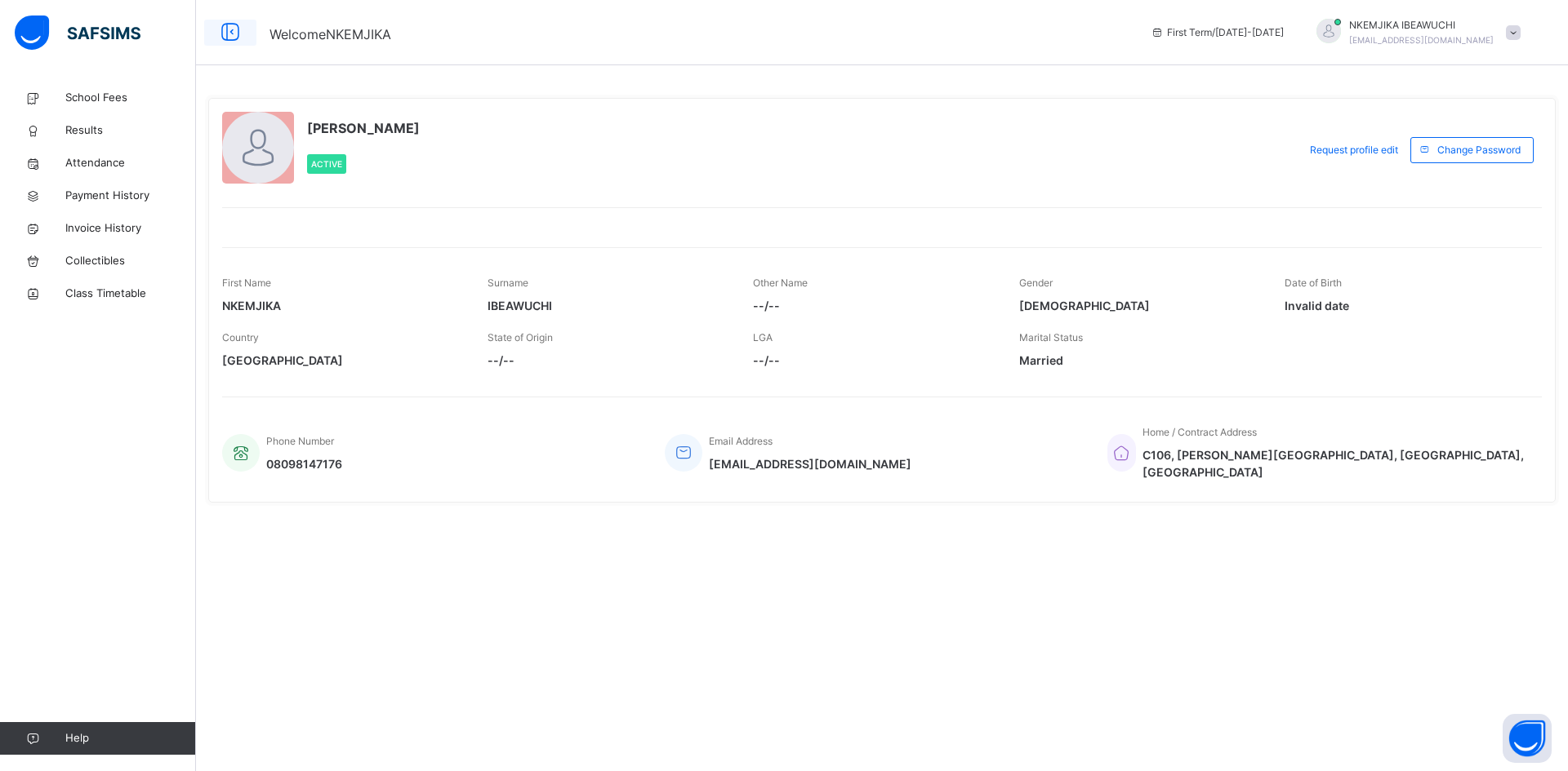
click at [230, 30] on icon at bounding box center [230, 33] width 28 height 30
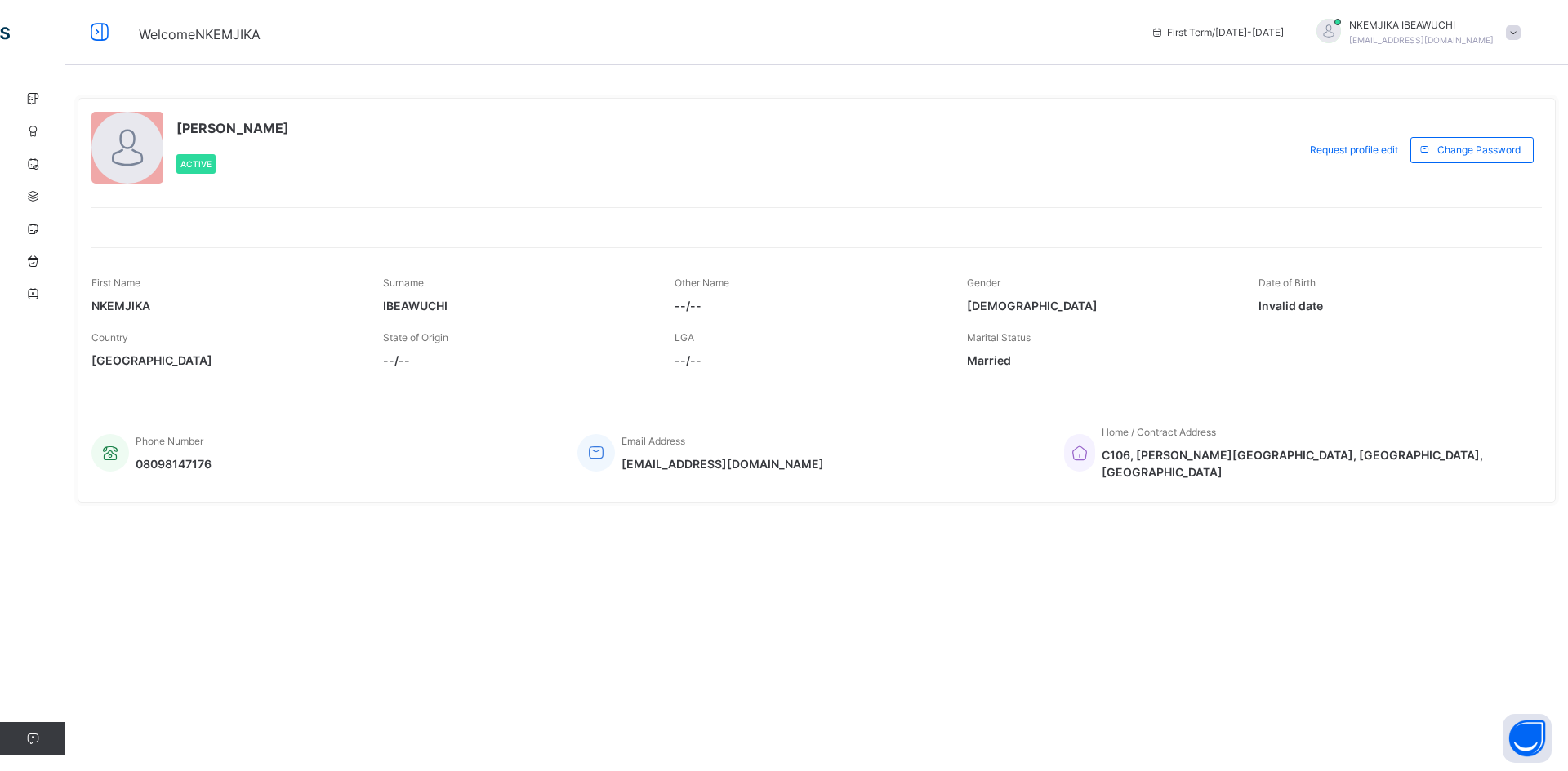
click at [102, 32] on icon at bounding box center [99, 33] width 28 height 30
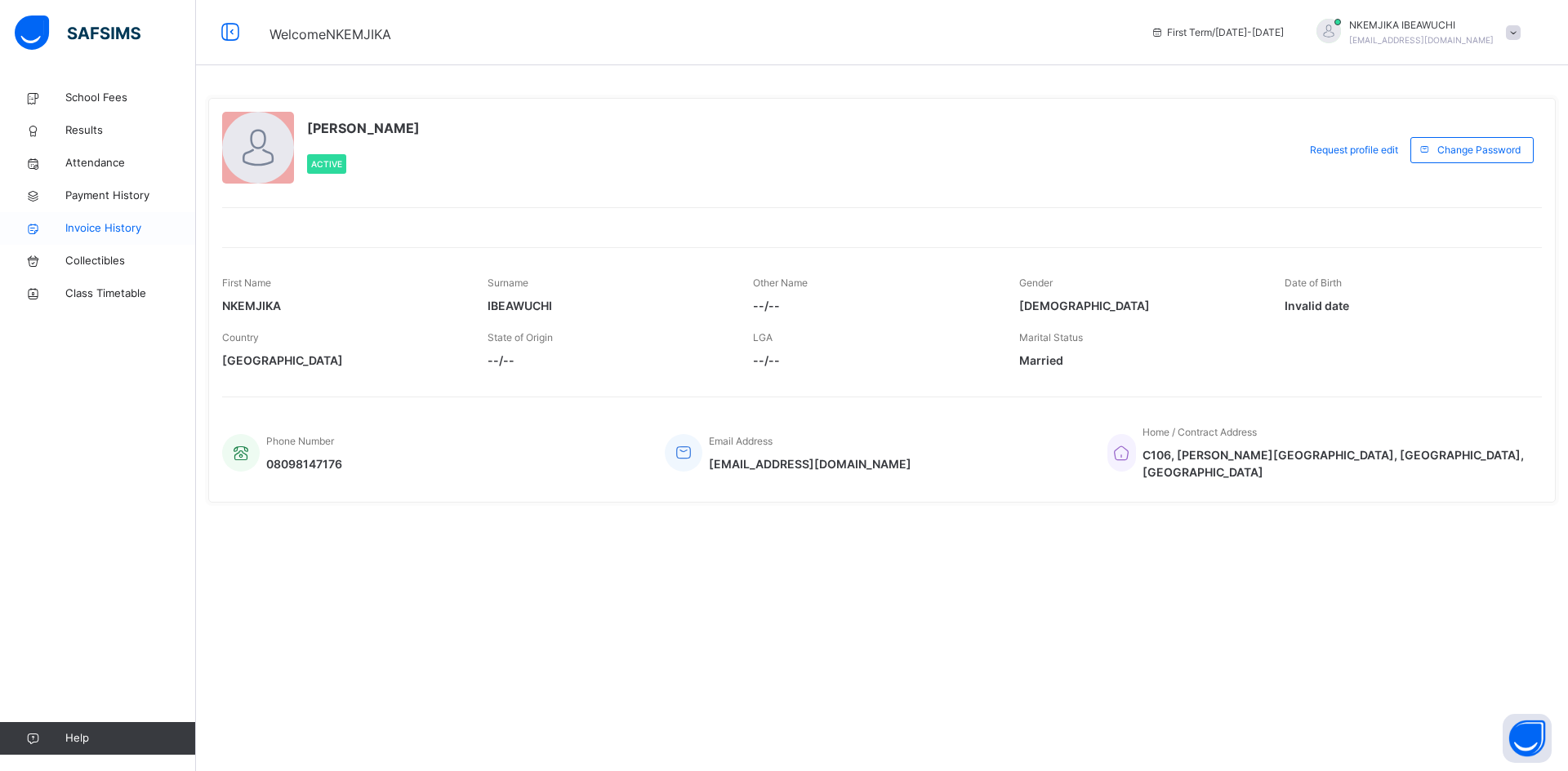
click at [102, 220] on span "Invoice History" at bounding box center [131, 228] width 131 height 17
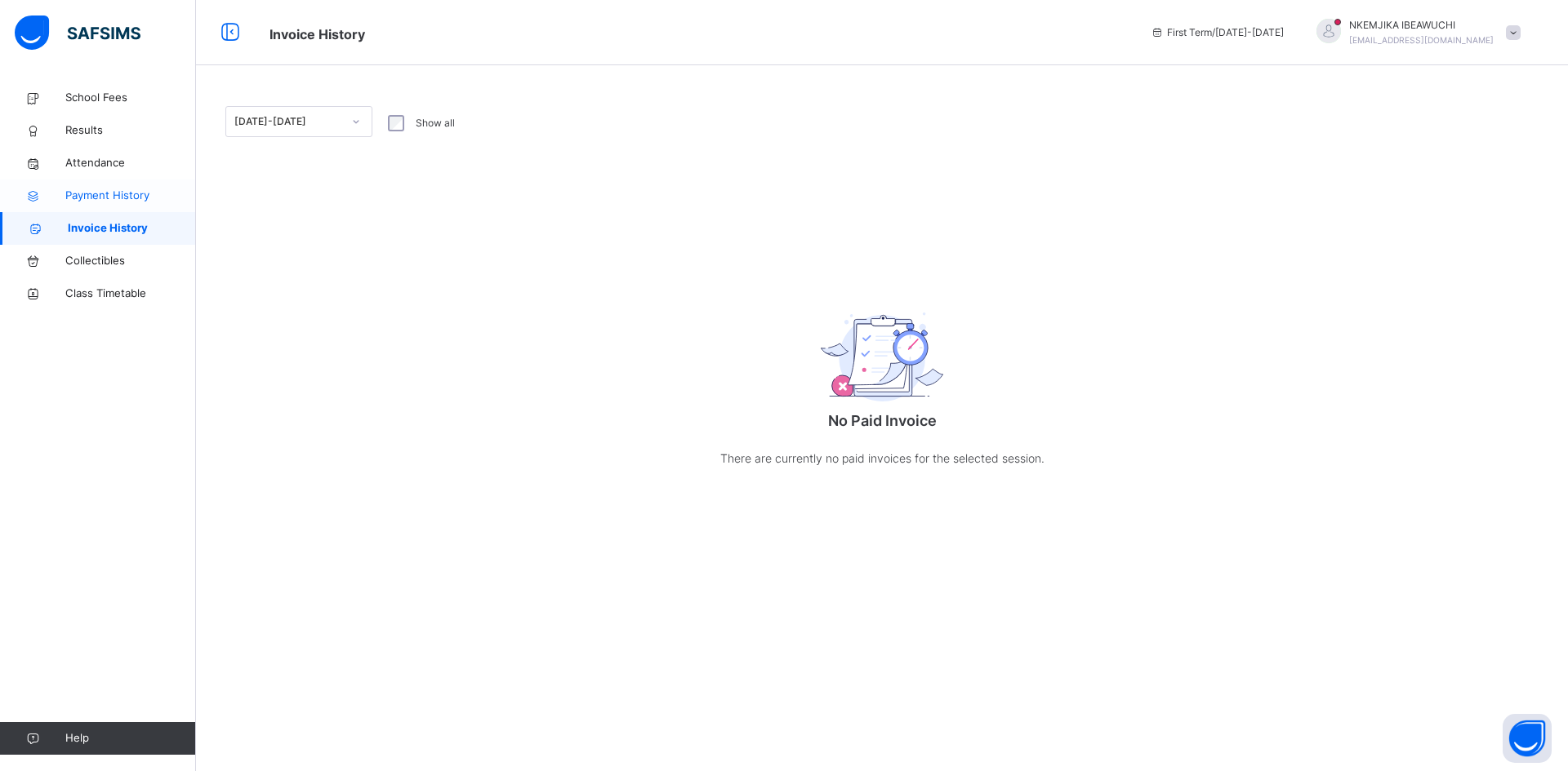
click at [99, 188] on span "Payment History" at bounding box center [131, 195] width 131 height 17
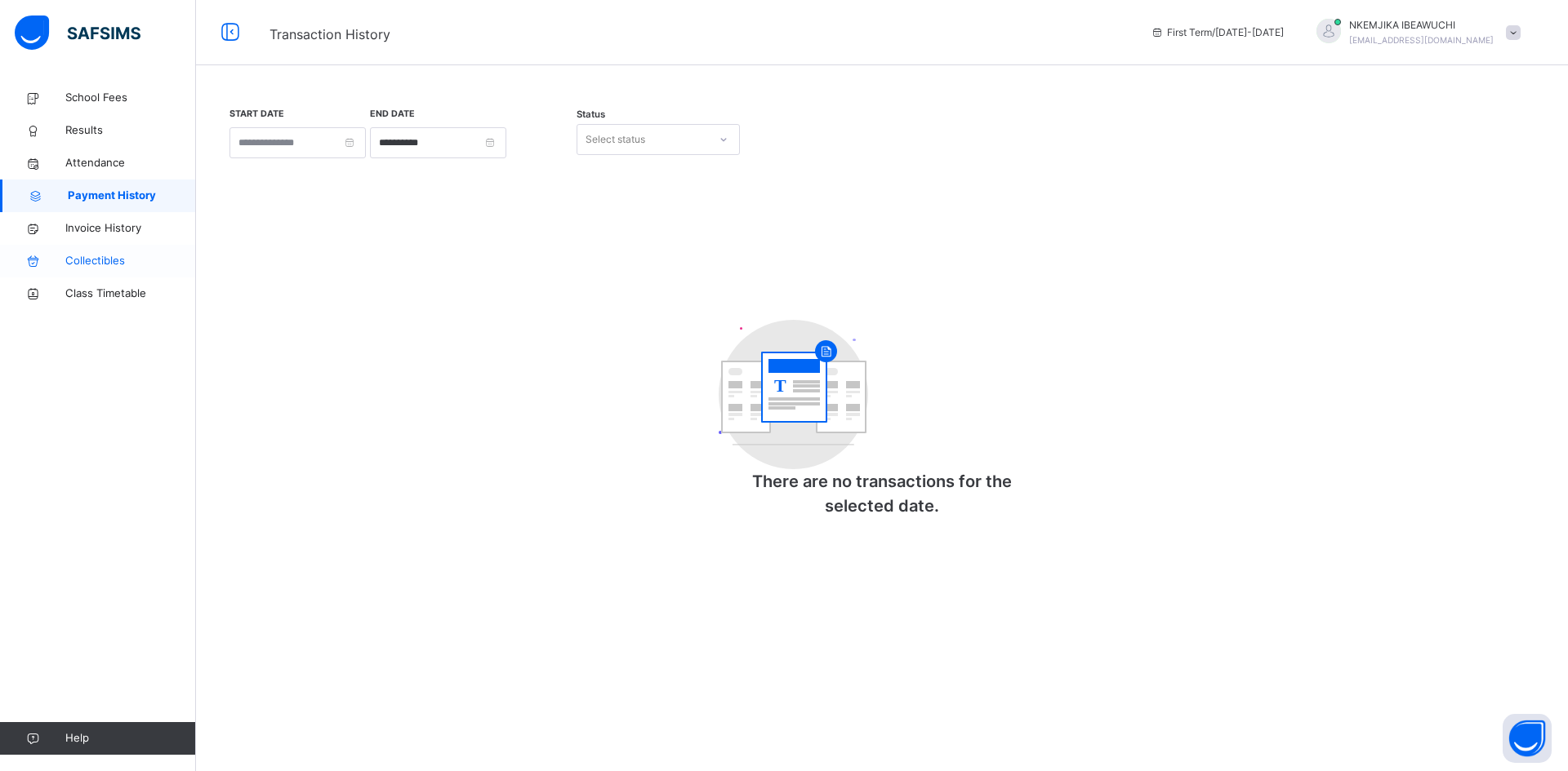
click at [92, 260] on span "Collectibles" at bounding box center [131, 260] width 131 height 17
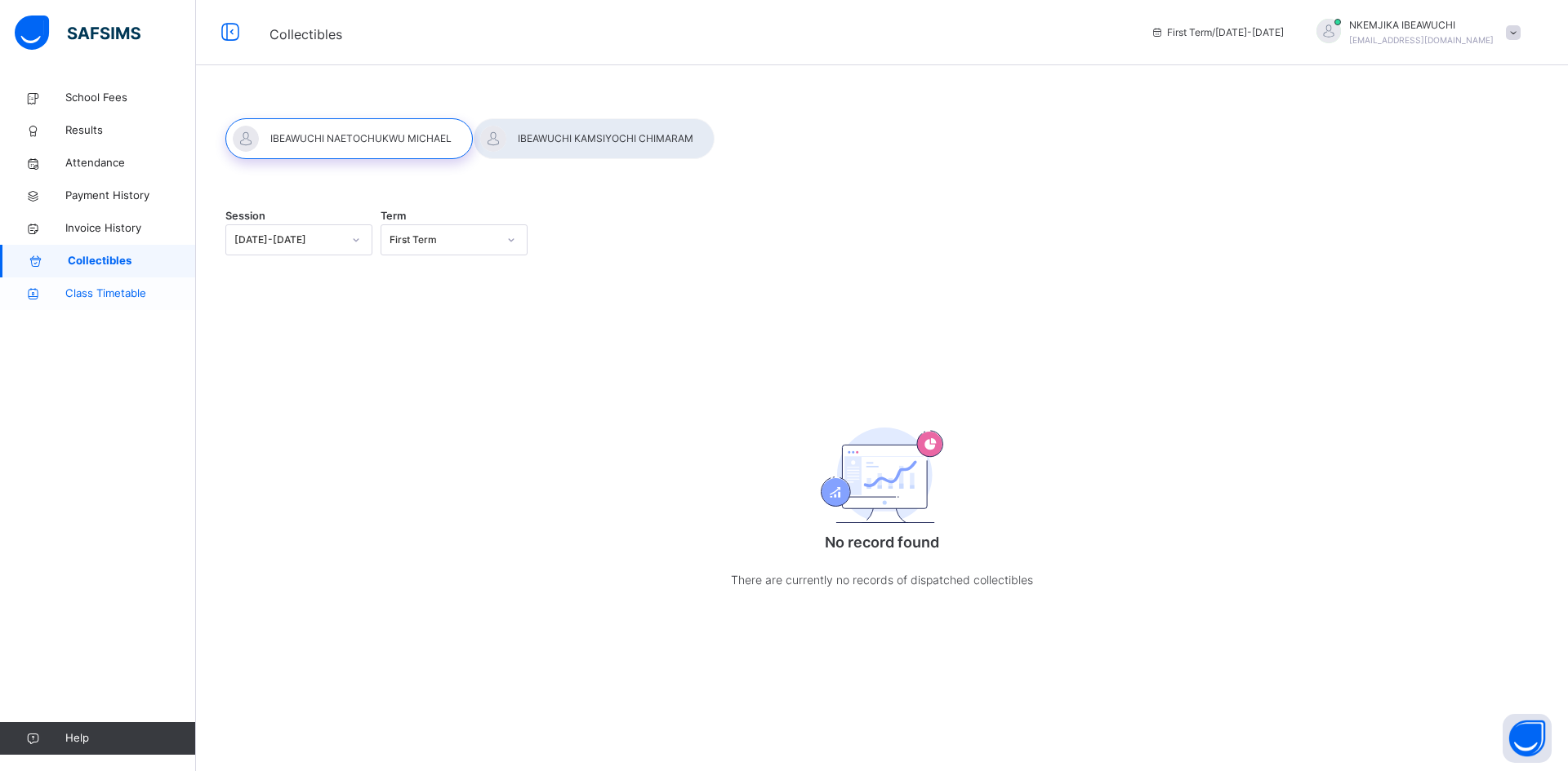
click at [82, 291] on span "Class Timetable" at bounding box center [131, 294] width 131 height 17
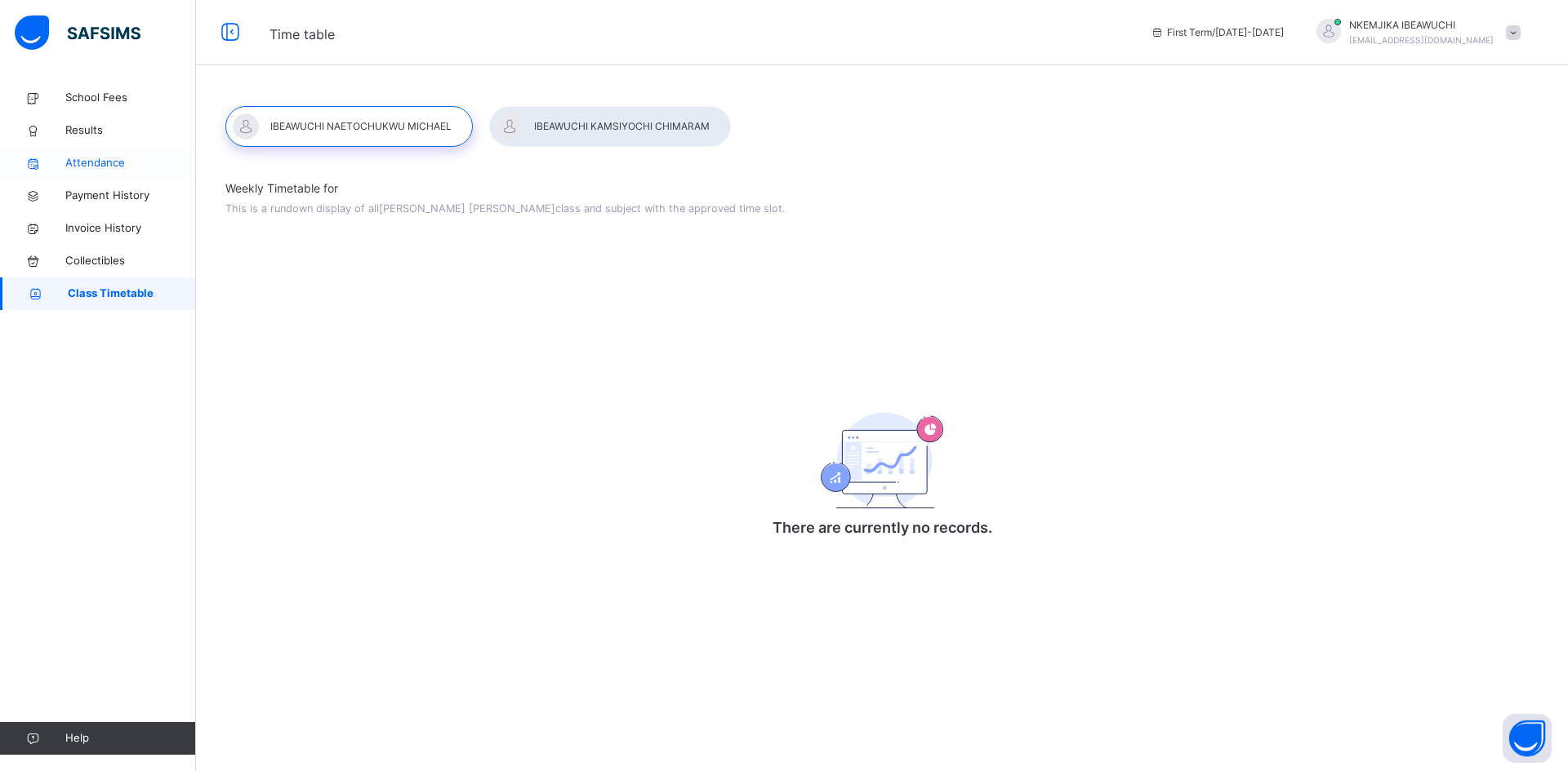
click at [92, 159] on span "Attendance" at bounding box center [131, 163] width 131 height 17
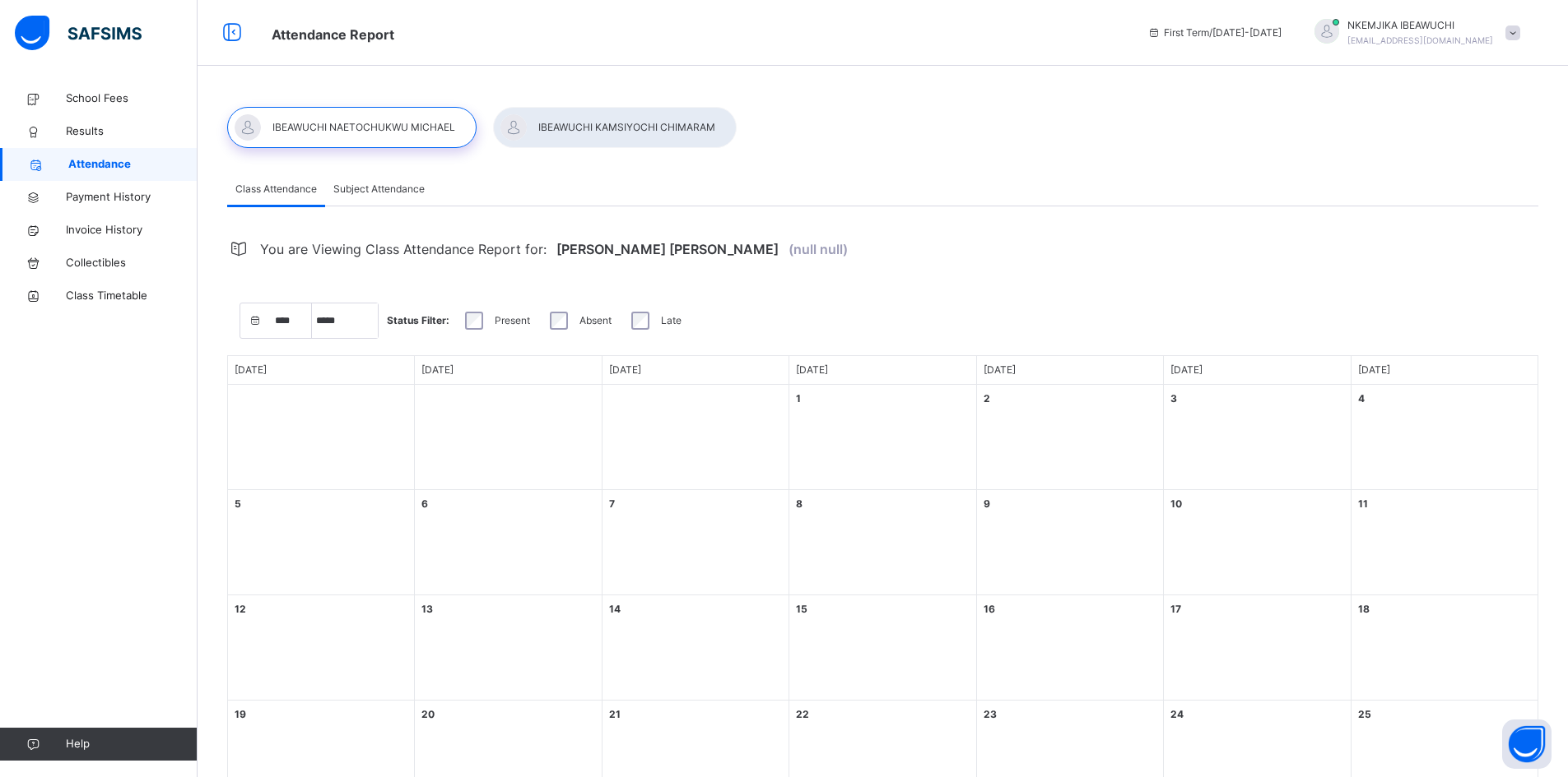
click at [592, 127] on div at bounding box center [614, 127] width 243 height 41
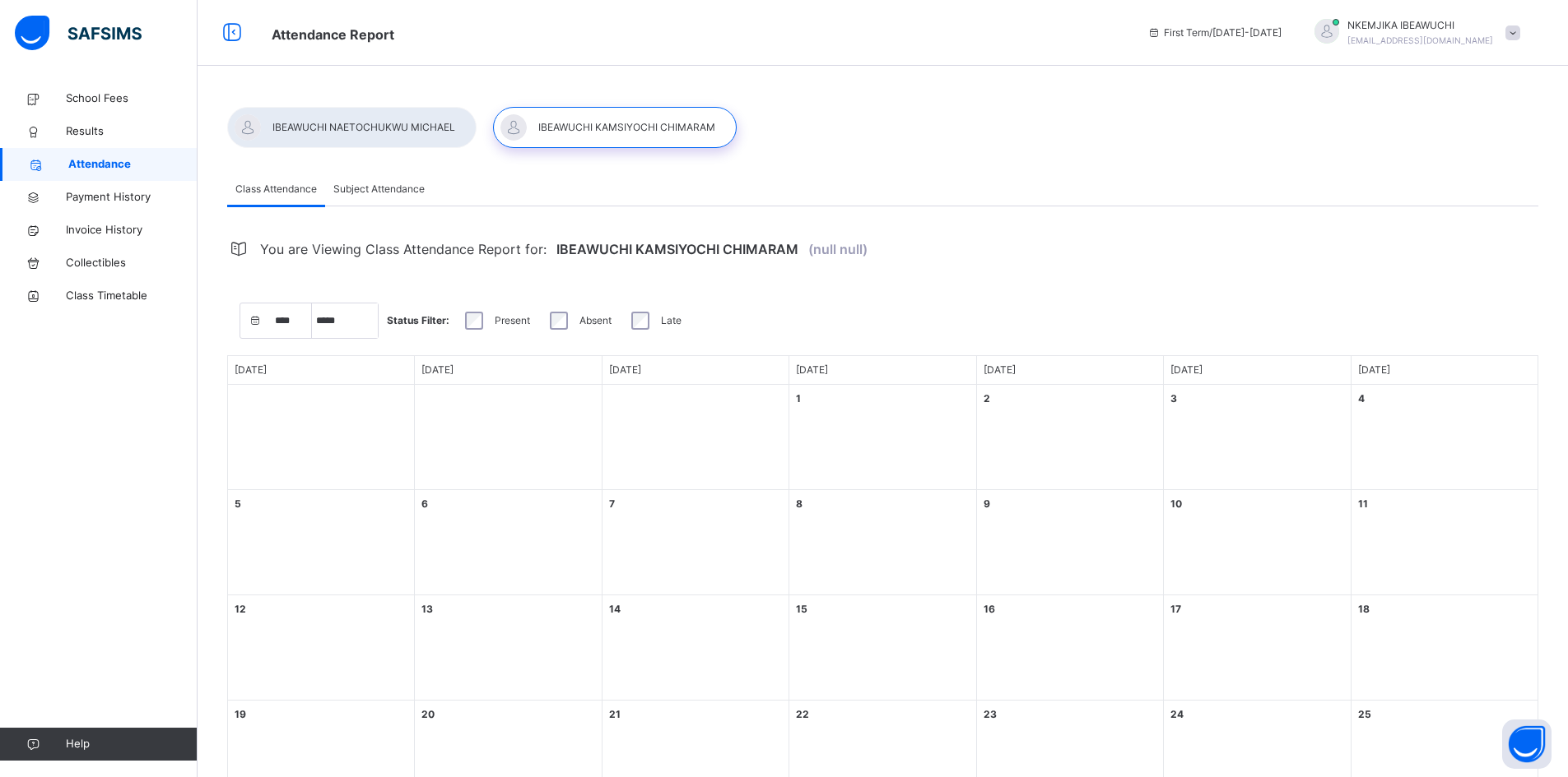
click at [437, 124] on div at bounding box center [352, 127] width 249 height 41
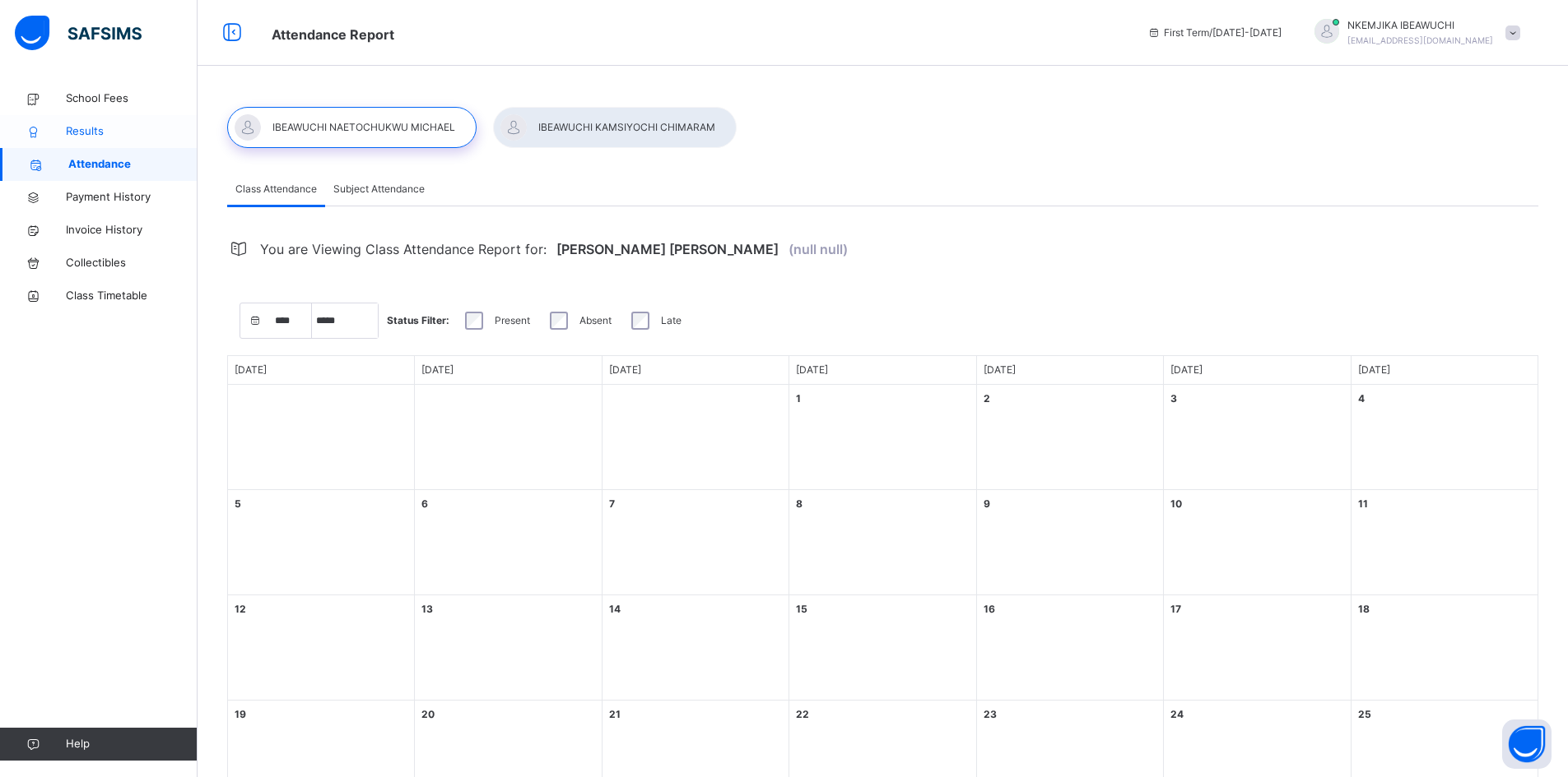
click at [76, 133] on span "Results" at bounding box center [132, 132] width 132 height 17
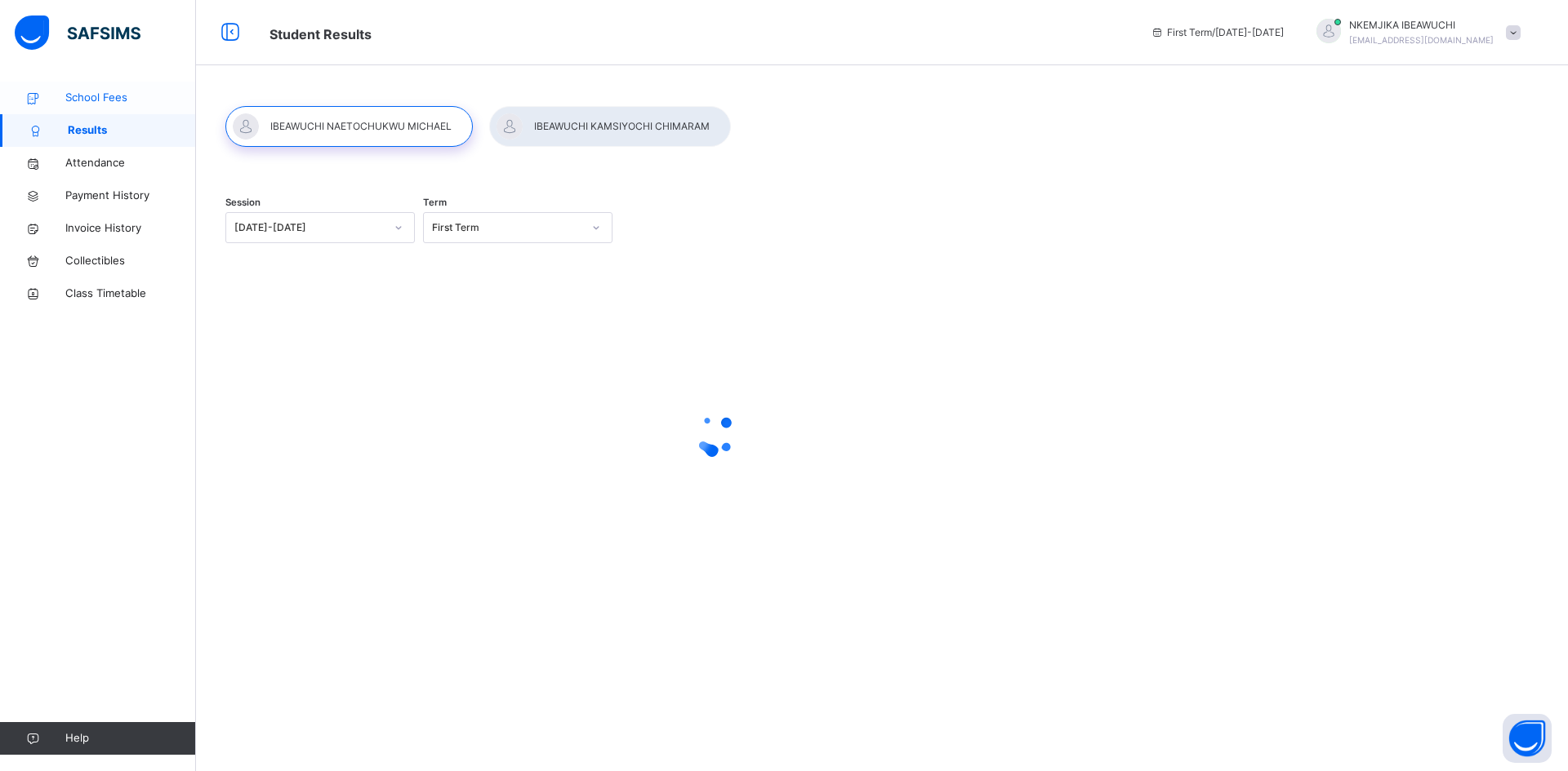
click at [109, 97] on span "School Fees" at bounding box center [131, 98] width 131 height 17
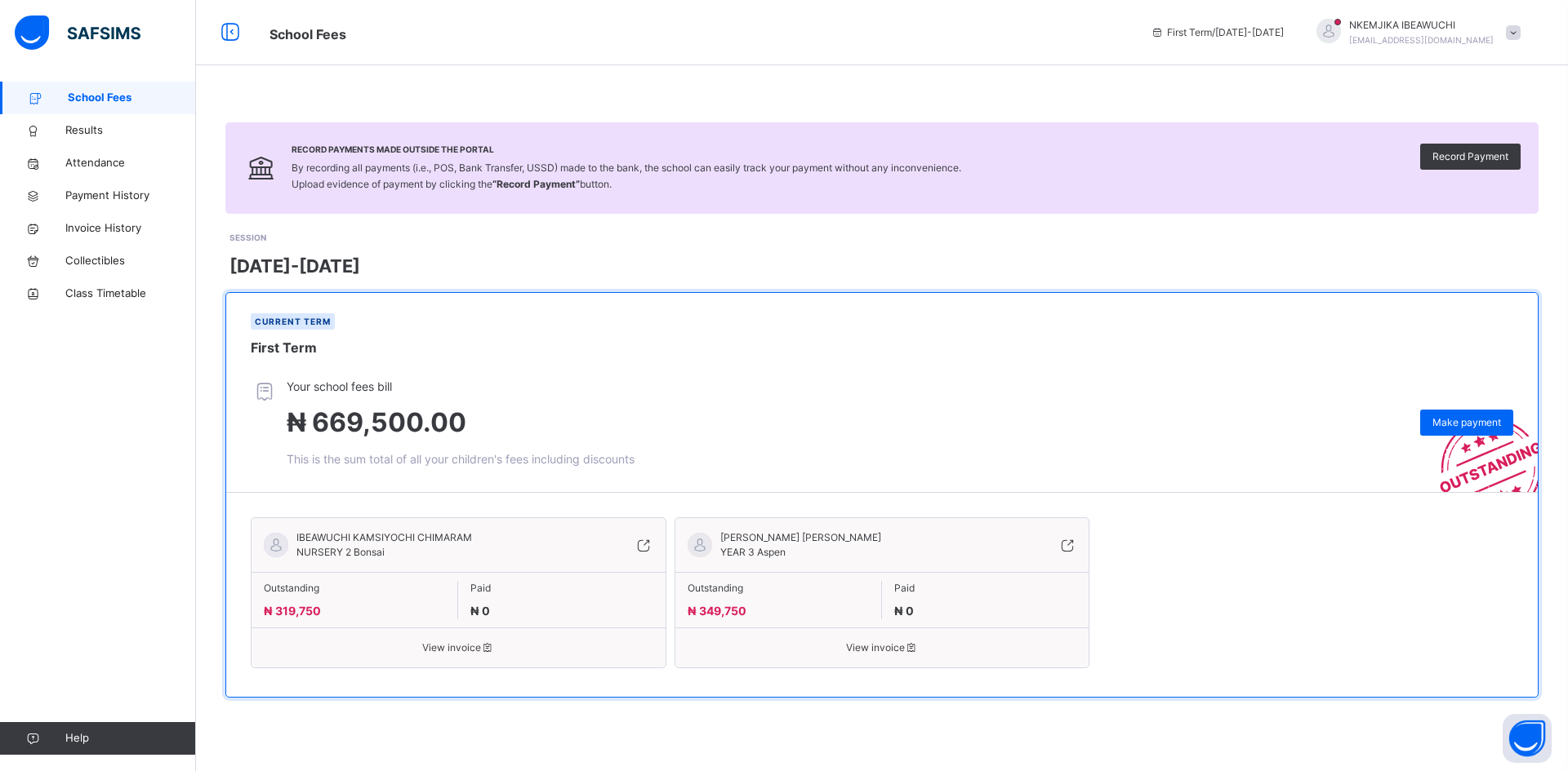
drag, startPoint x: 1567, startPoint y: 0, endPoint x: 1153, endPoint y: 254, distance: 485.7
click at [1153, 254] on div "[DATE]-[DATE]" at bounding box center [884, 266] width 1309 height 27
click at [1513, 30] on span at bounding box center [1512, 32] width 15 height 15
click at [1466, 172] on span "Logout" at bounding box center [1468, 172] width 108 height 22
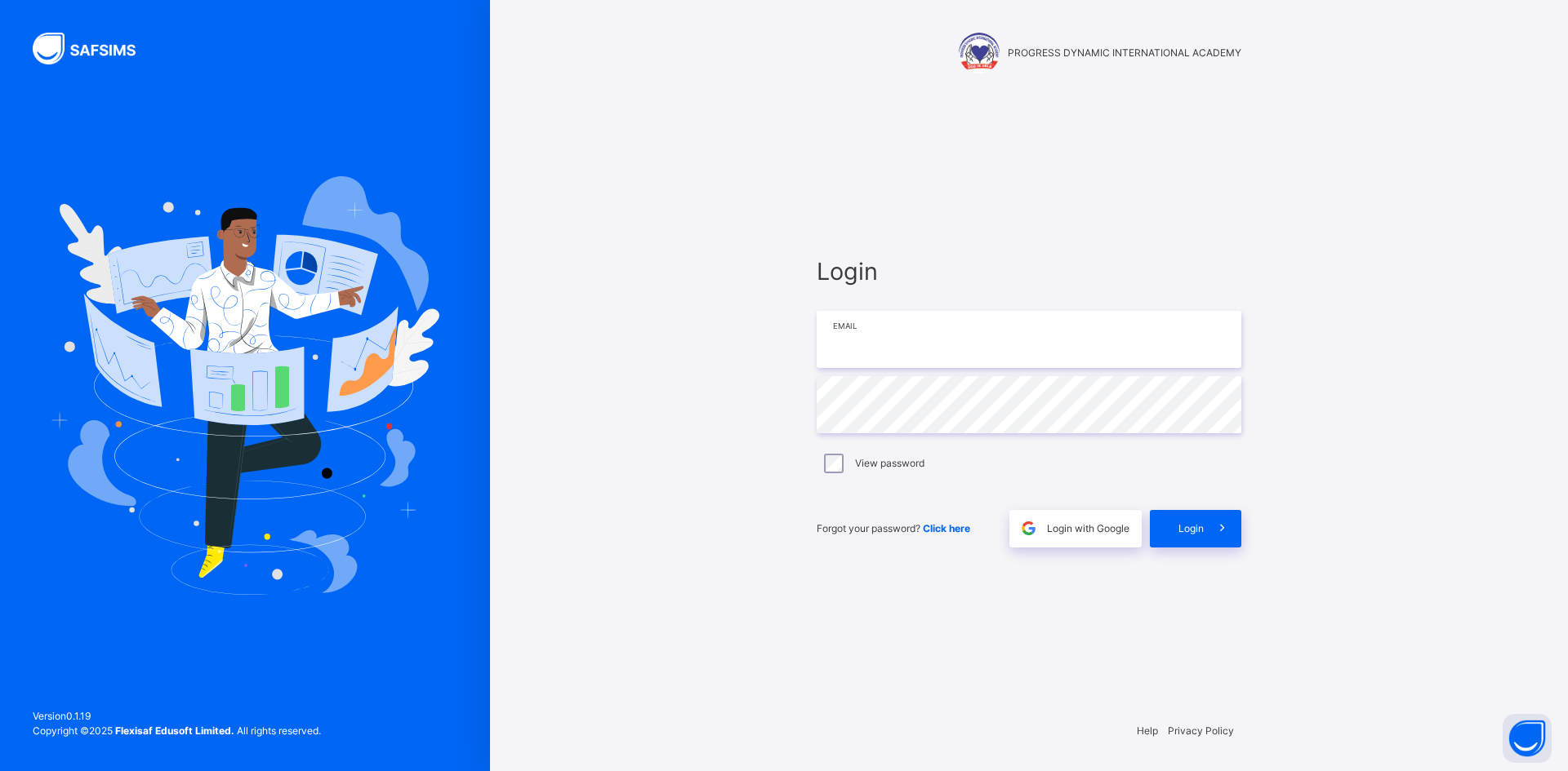
type input "**********"
